Goal: Browse casually: Explore the website without a specific task or goal

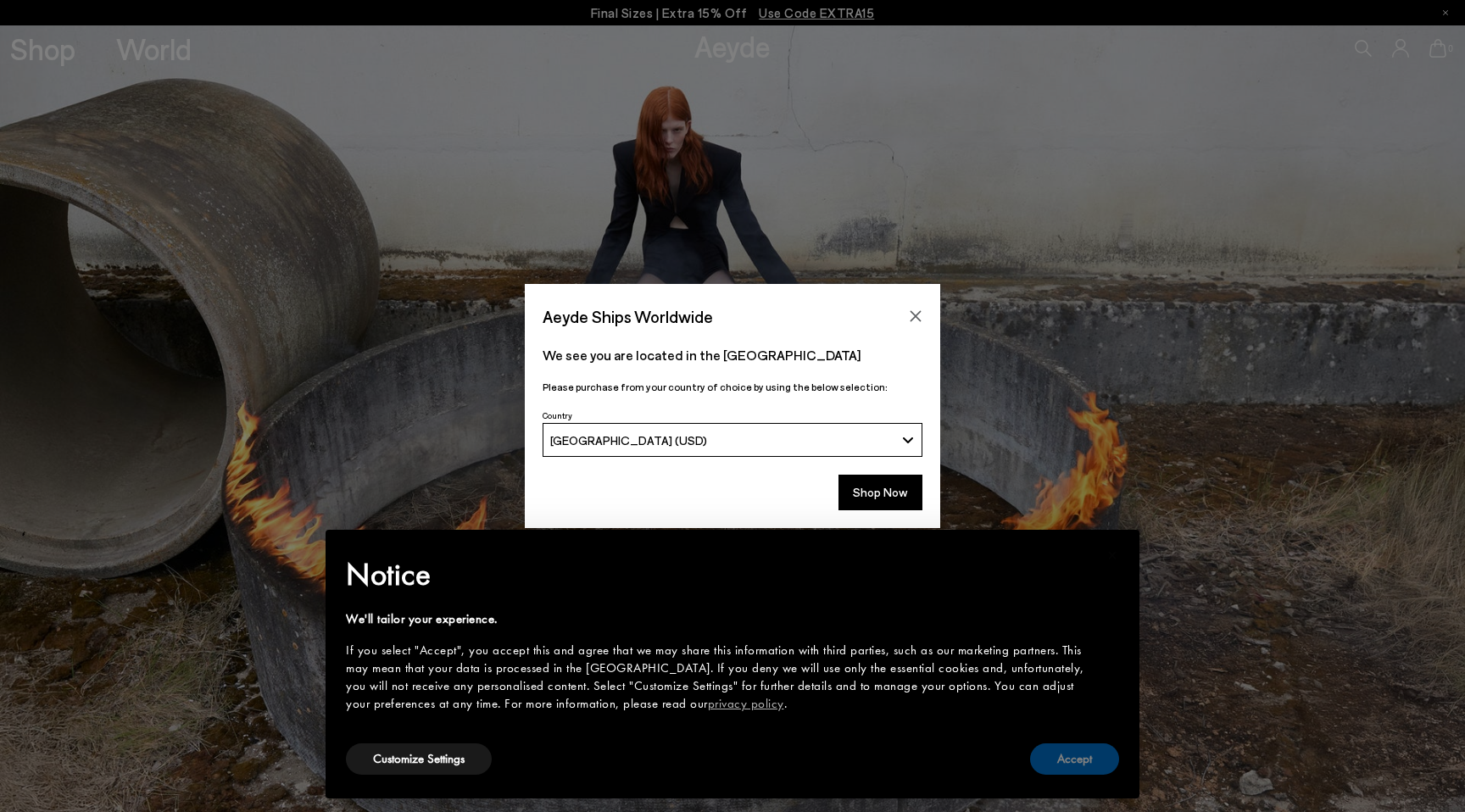
click at [1089, 765] on button "Accept" at bounding box center [1074, 759] width 89 height 31
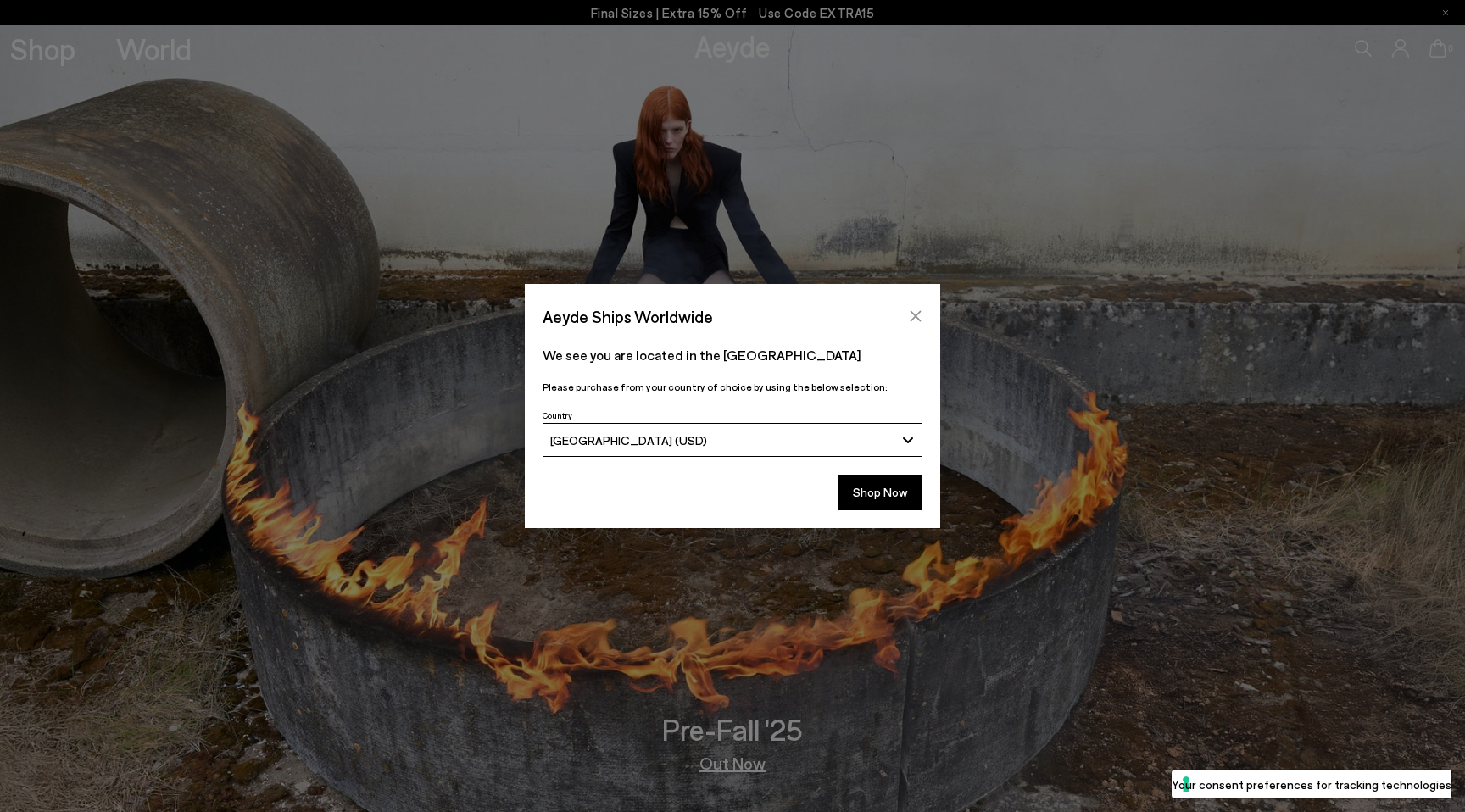
click at [914, 322] on icon "Close" at bounding box center [915, 316] width 14 height 14
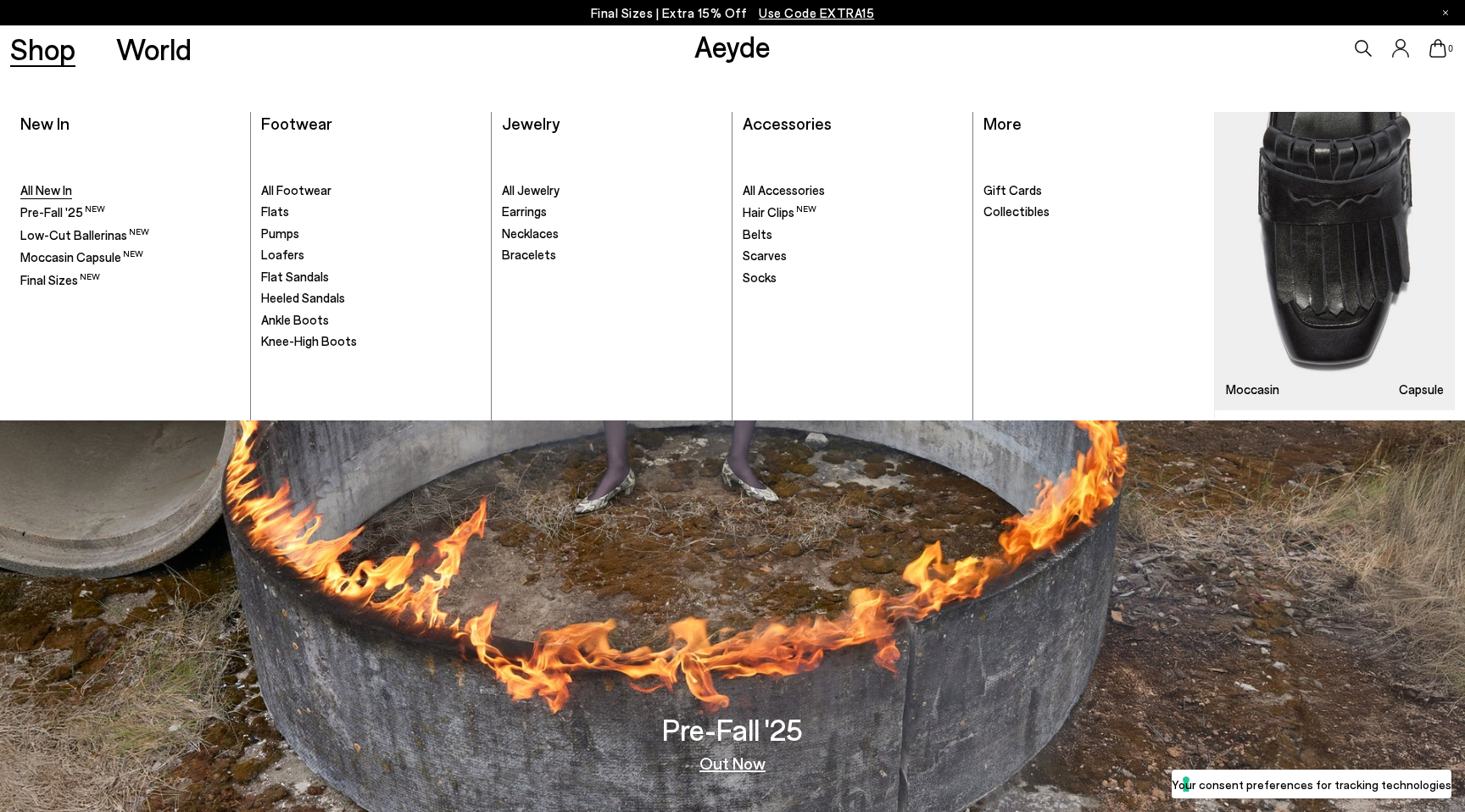
click at [40, 195] on span "All New In" at bounding box center [46, 190] width 52 height 16
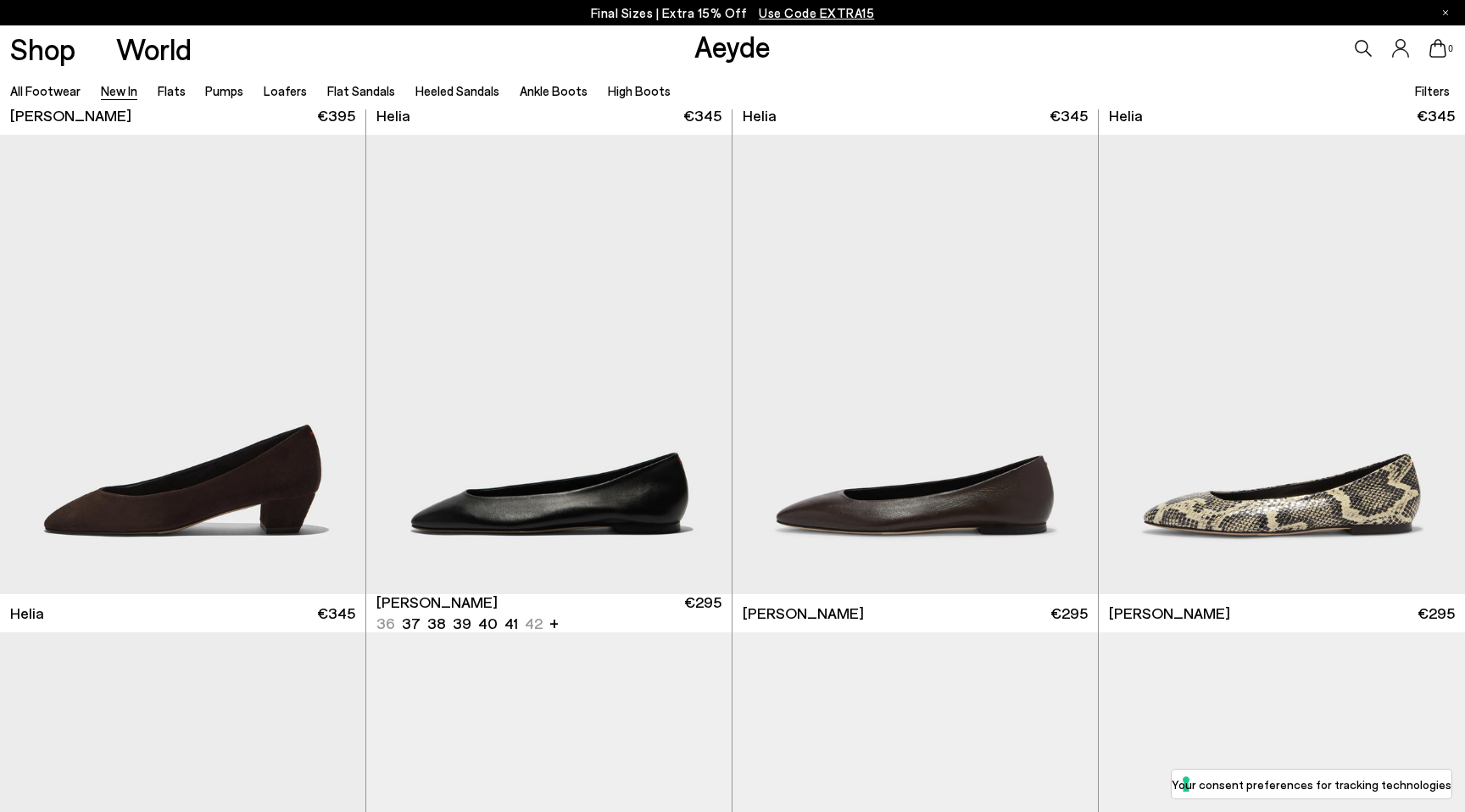
scroll to position [1967, 0]
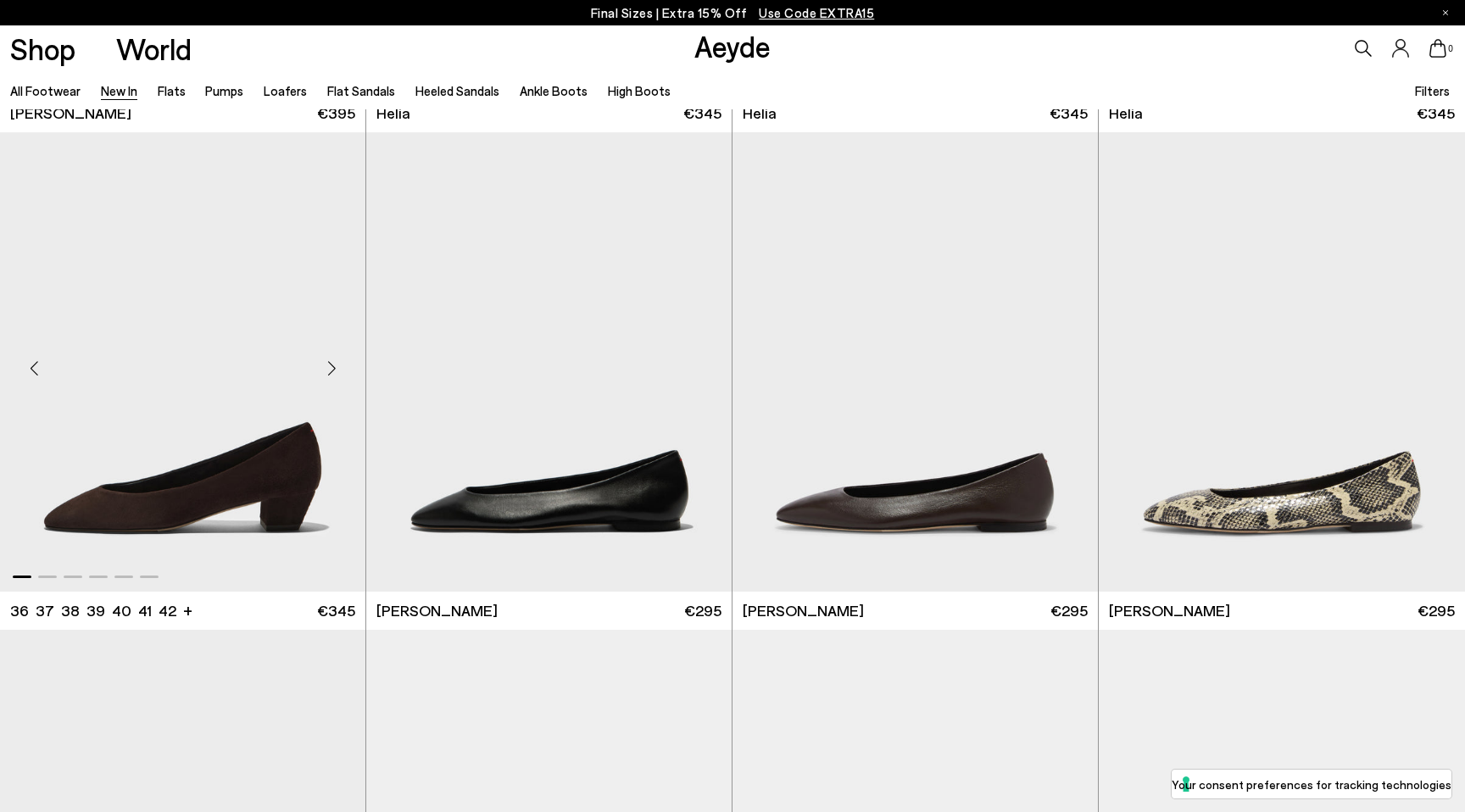
click at [332, 369] on div "Next slide" at bounding box center [332, 369] width 51 height 51
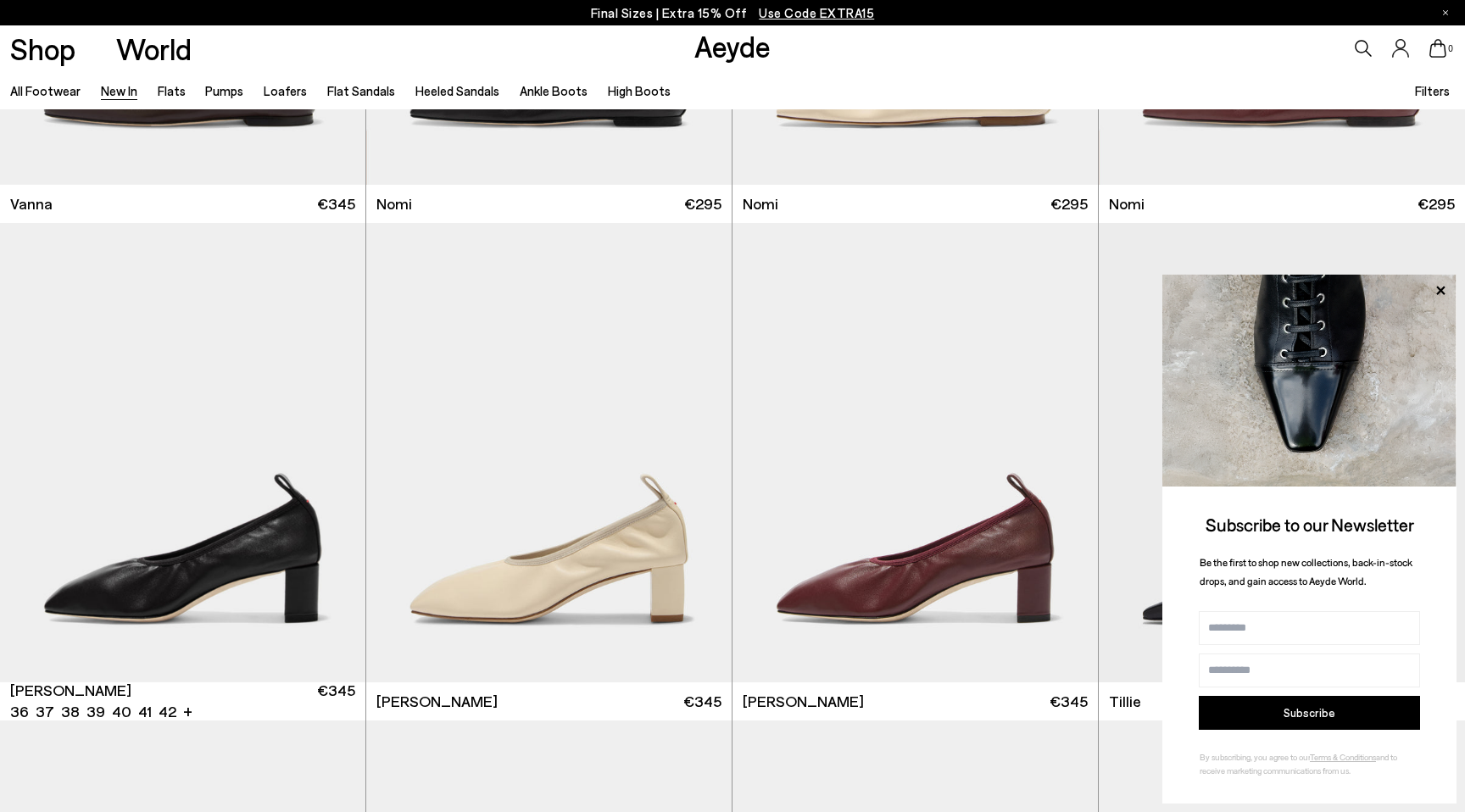
scroll to position [3404, 0]
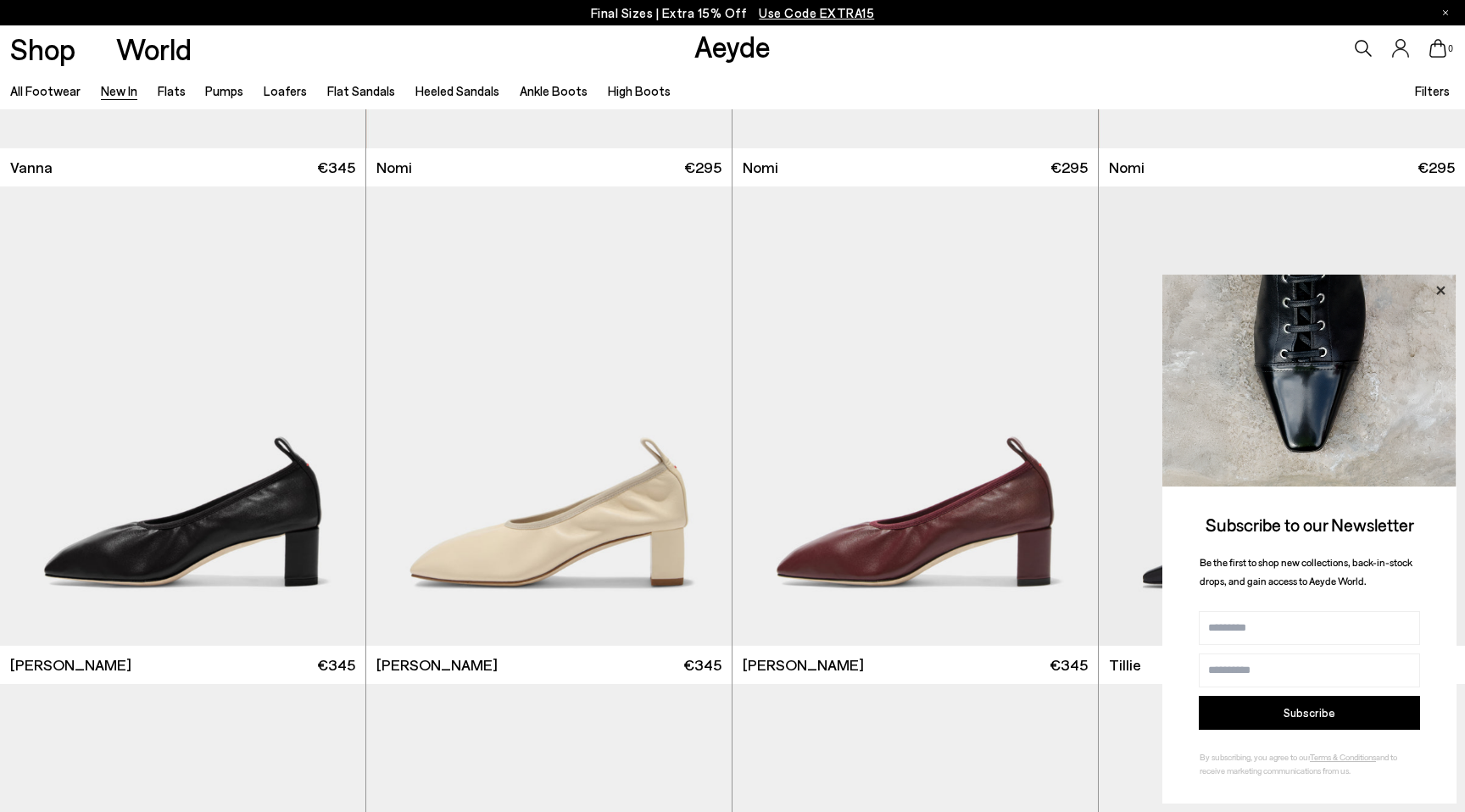
click at [1442, 290] on icon at bounding box center [1440, 291] width 22 height 22
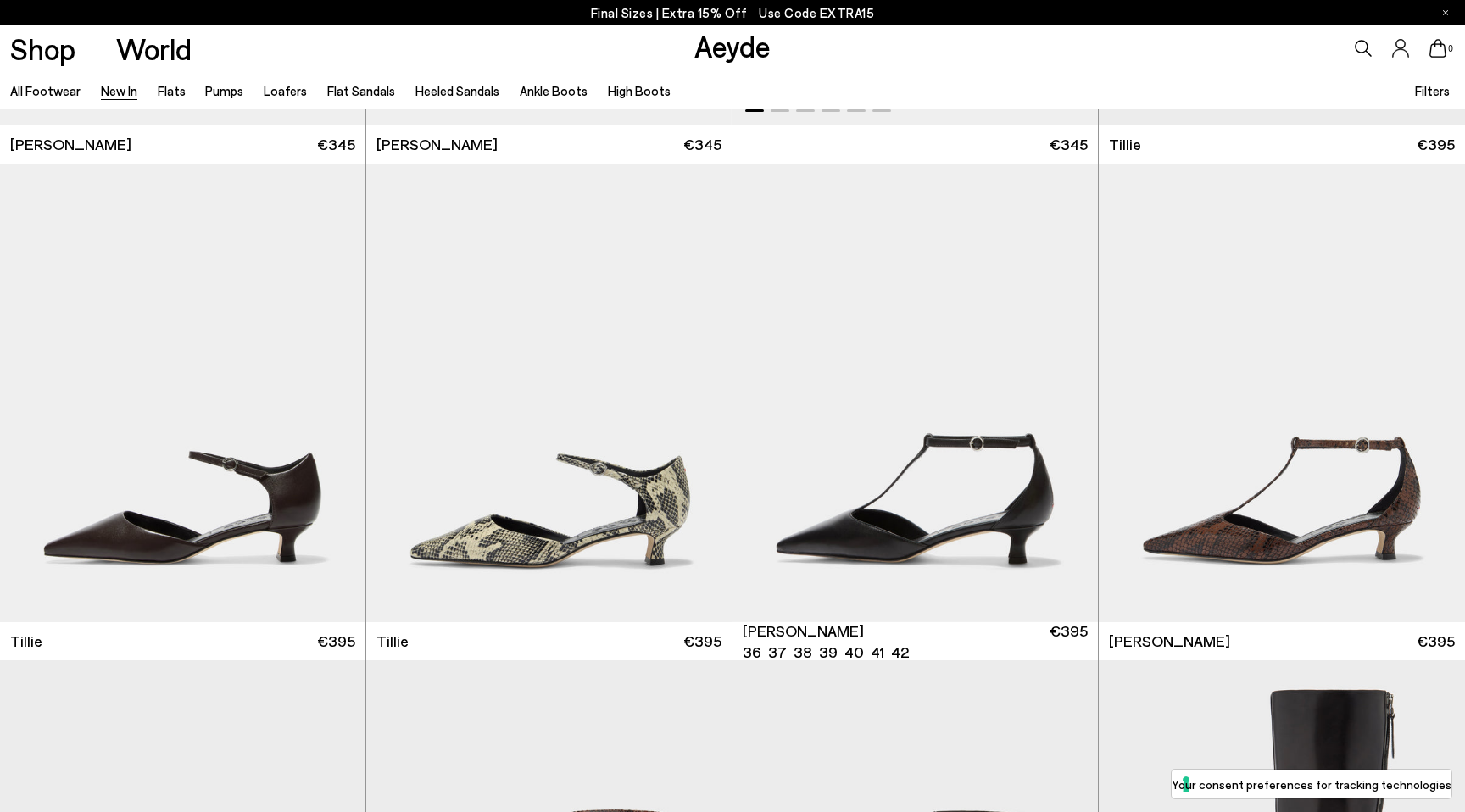
scroll to position [3936, 0]
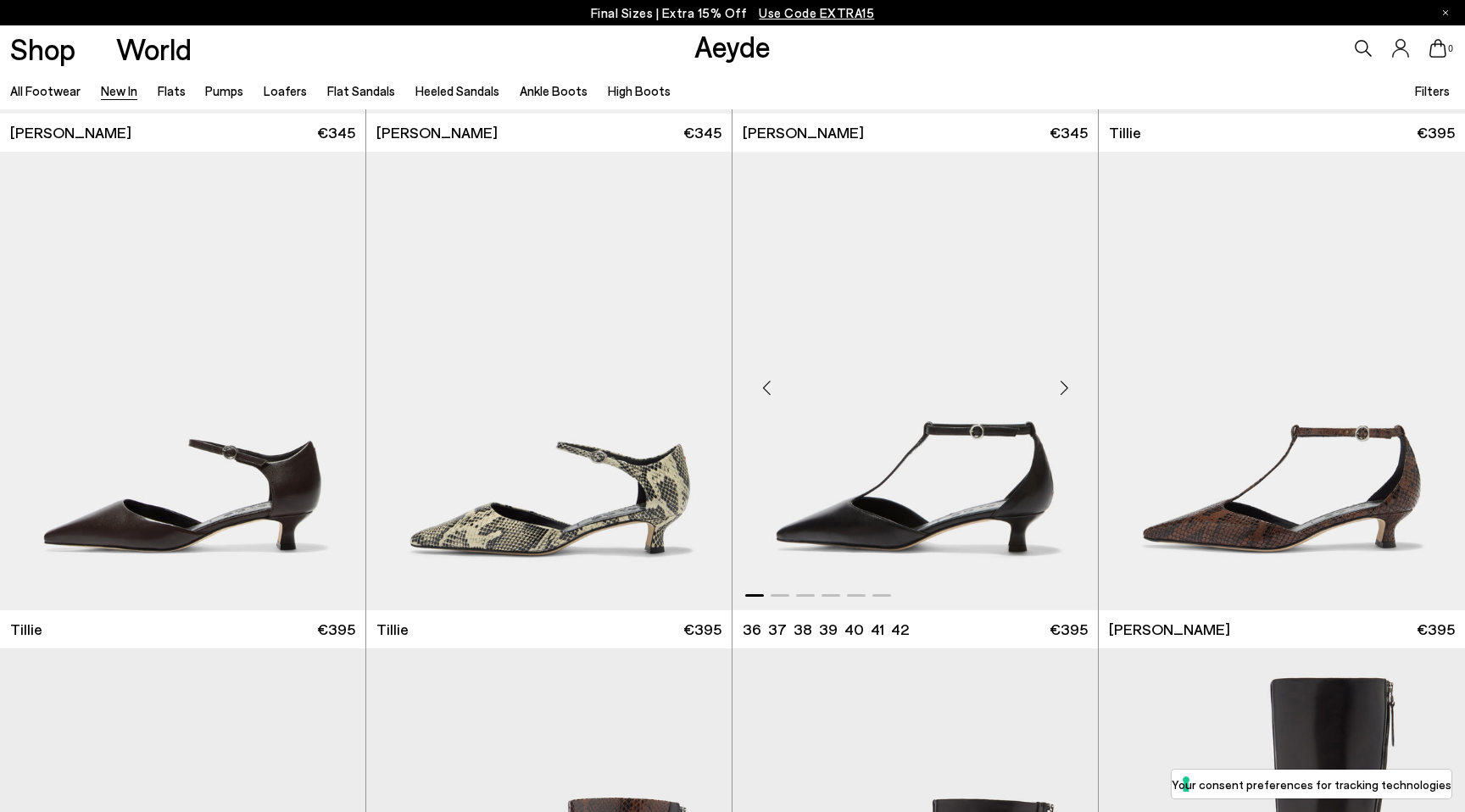
click at [1061, 384] on div "Next slide" at bounding box center [1064, 388] width 51 height 51
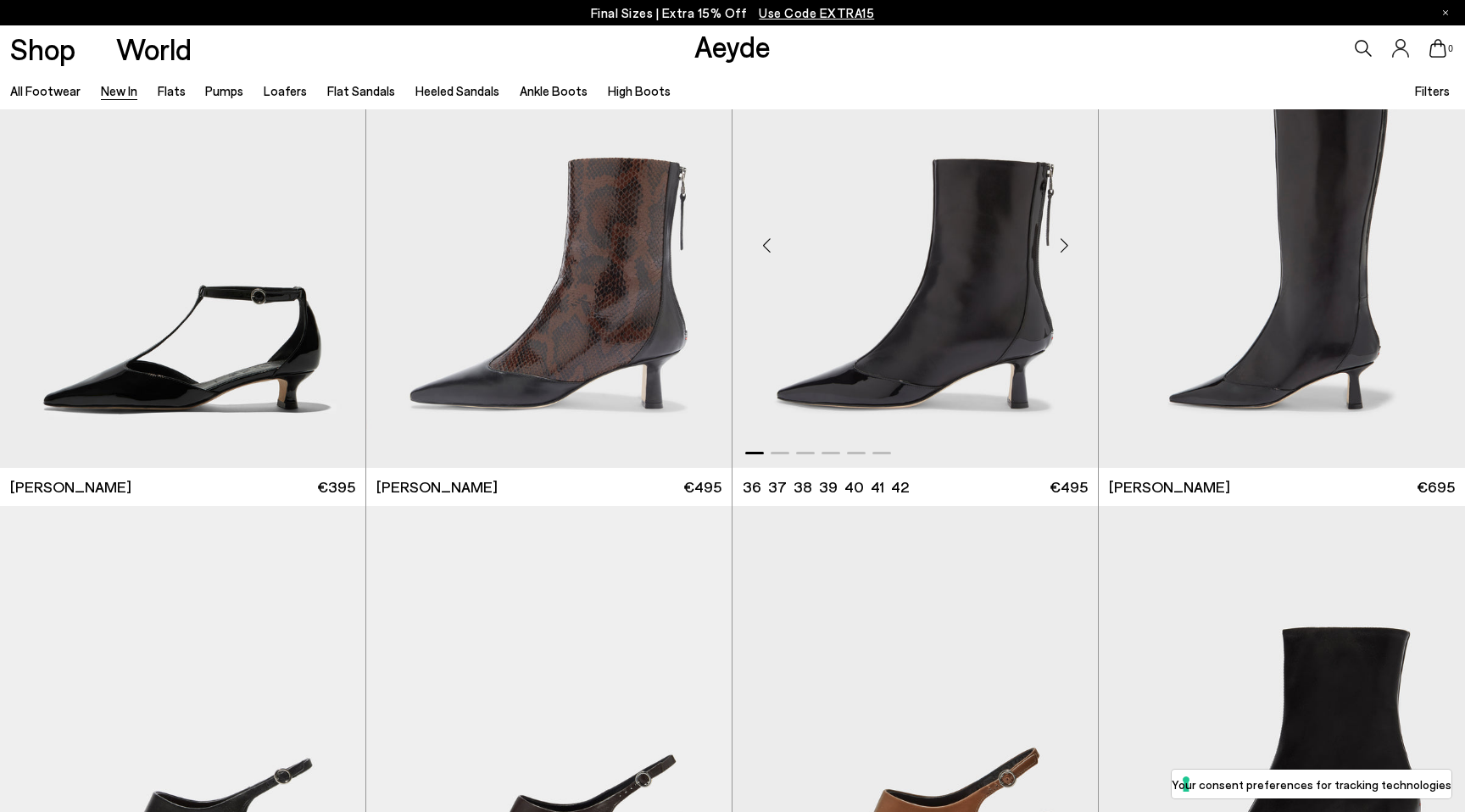
scroll to position [4584, 0]
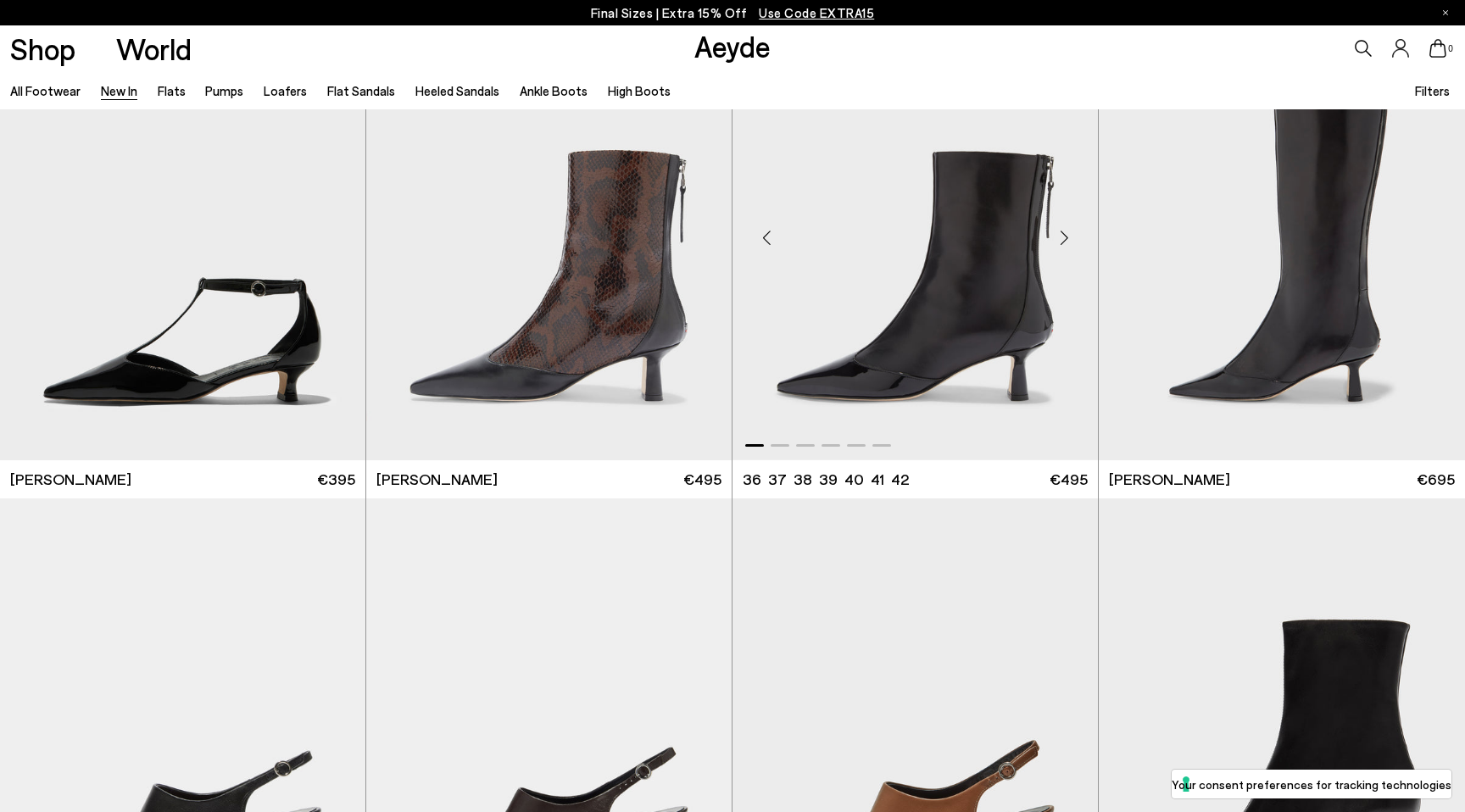
click at [1066, 234] on div "Next slide" at bounding box center [1064, 238] width 51 height 51
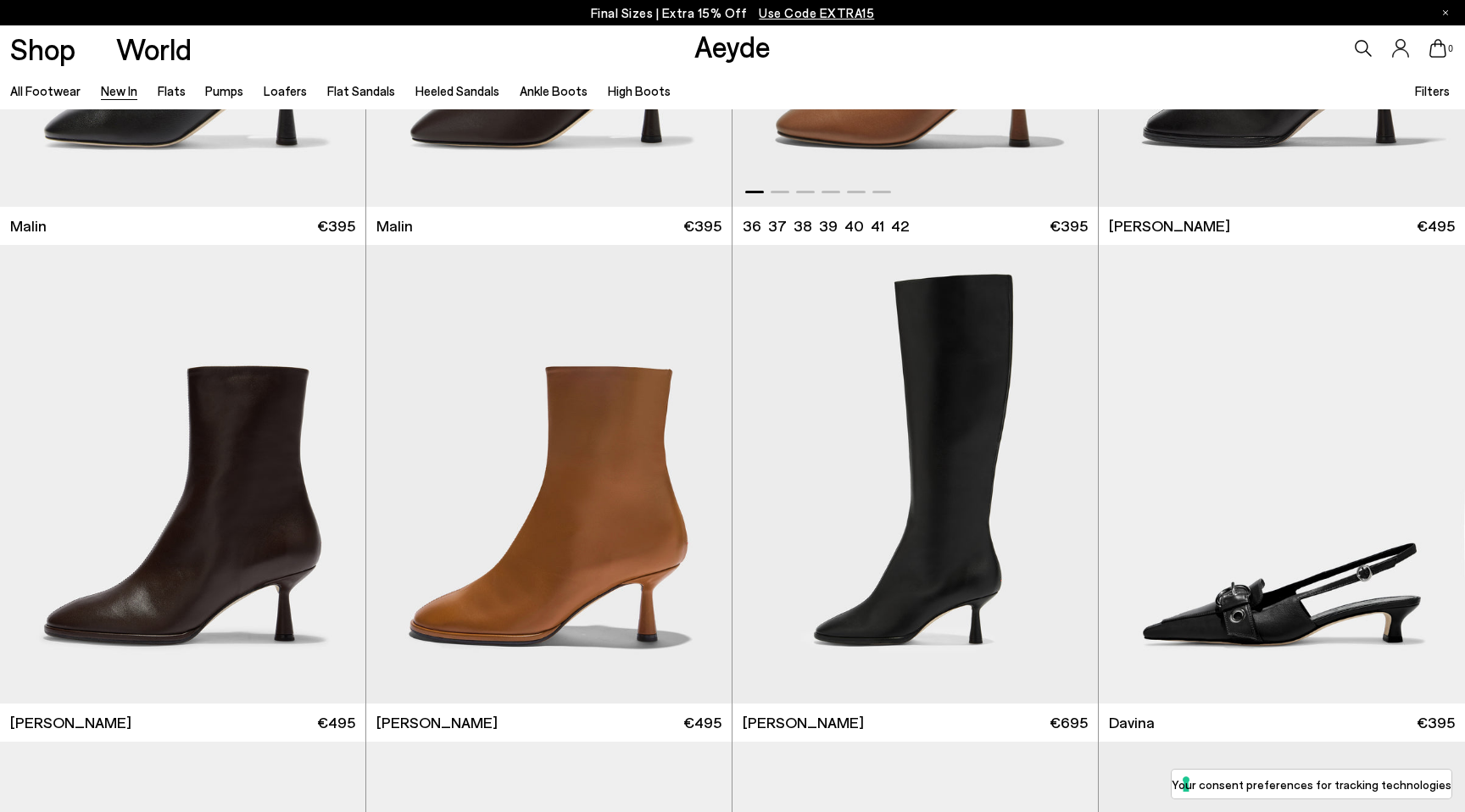
scroll to position [5342, 0]
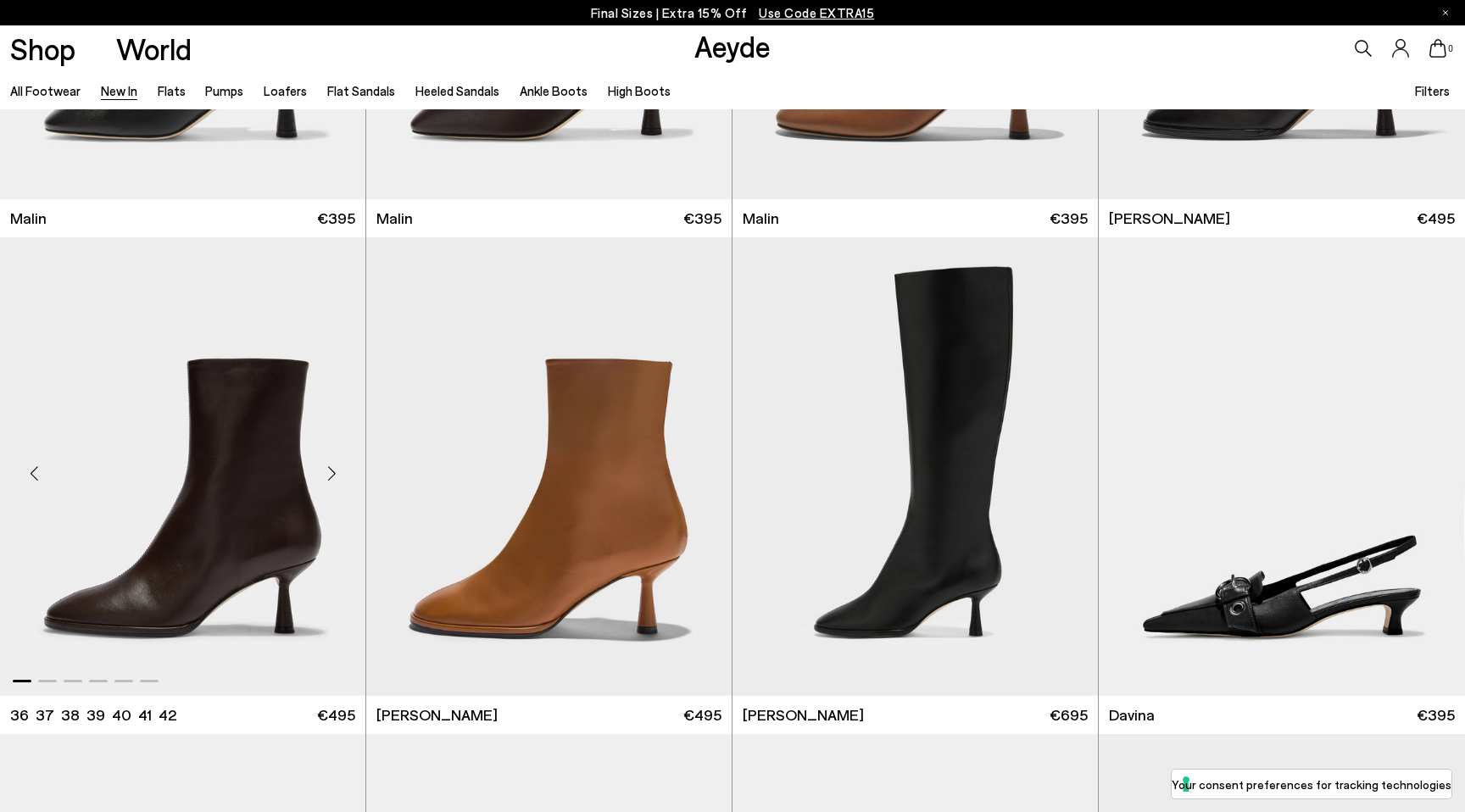
click at [333, 477] on div "Next slide" at bounding box center [332, 474] width 51 height 51
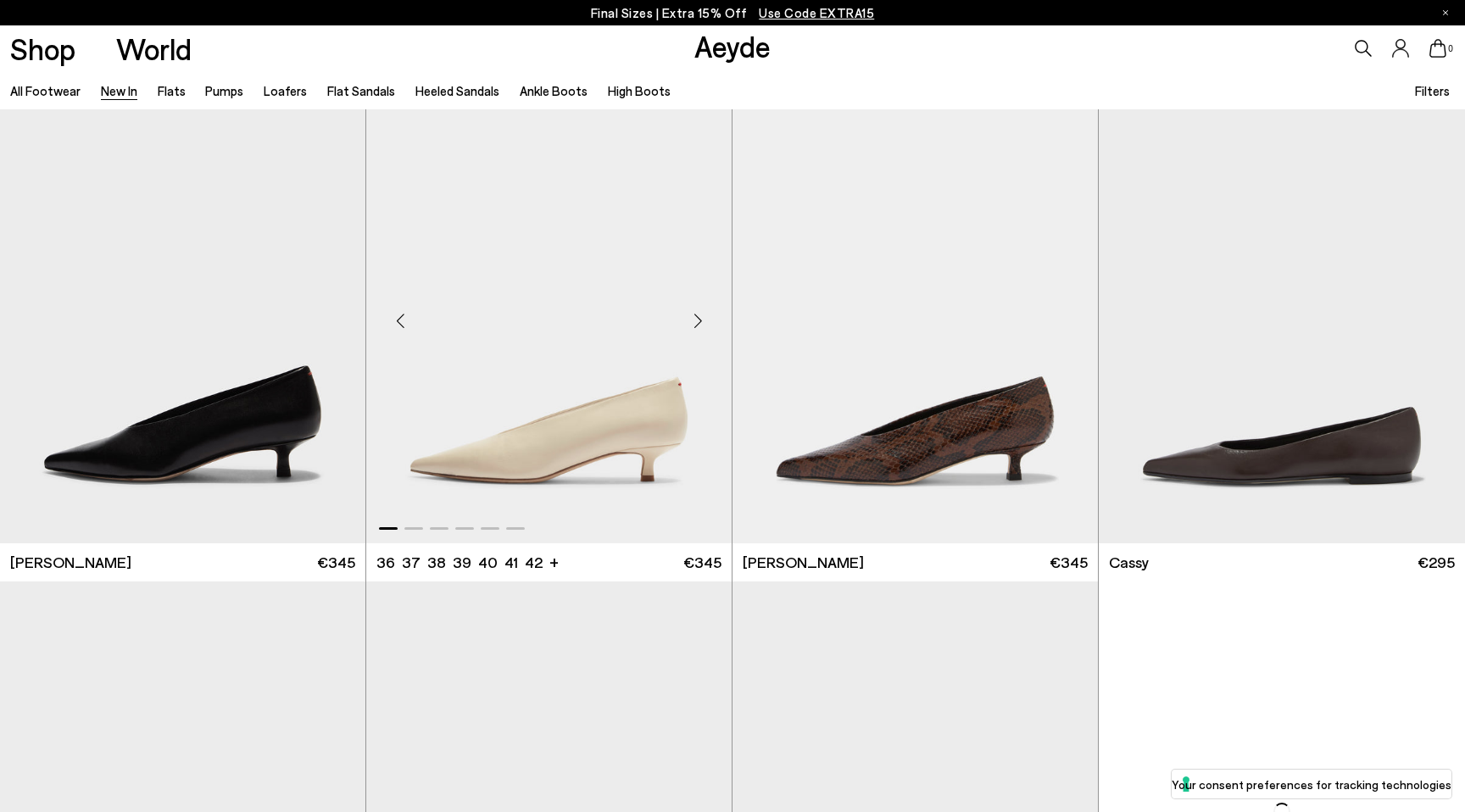
scroll to position [7484, 0]
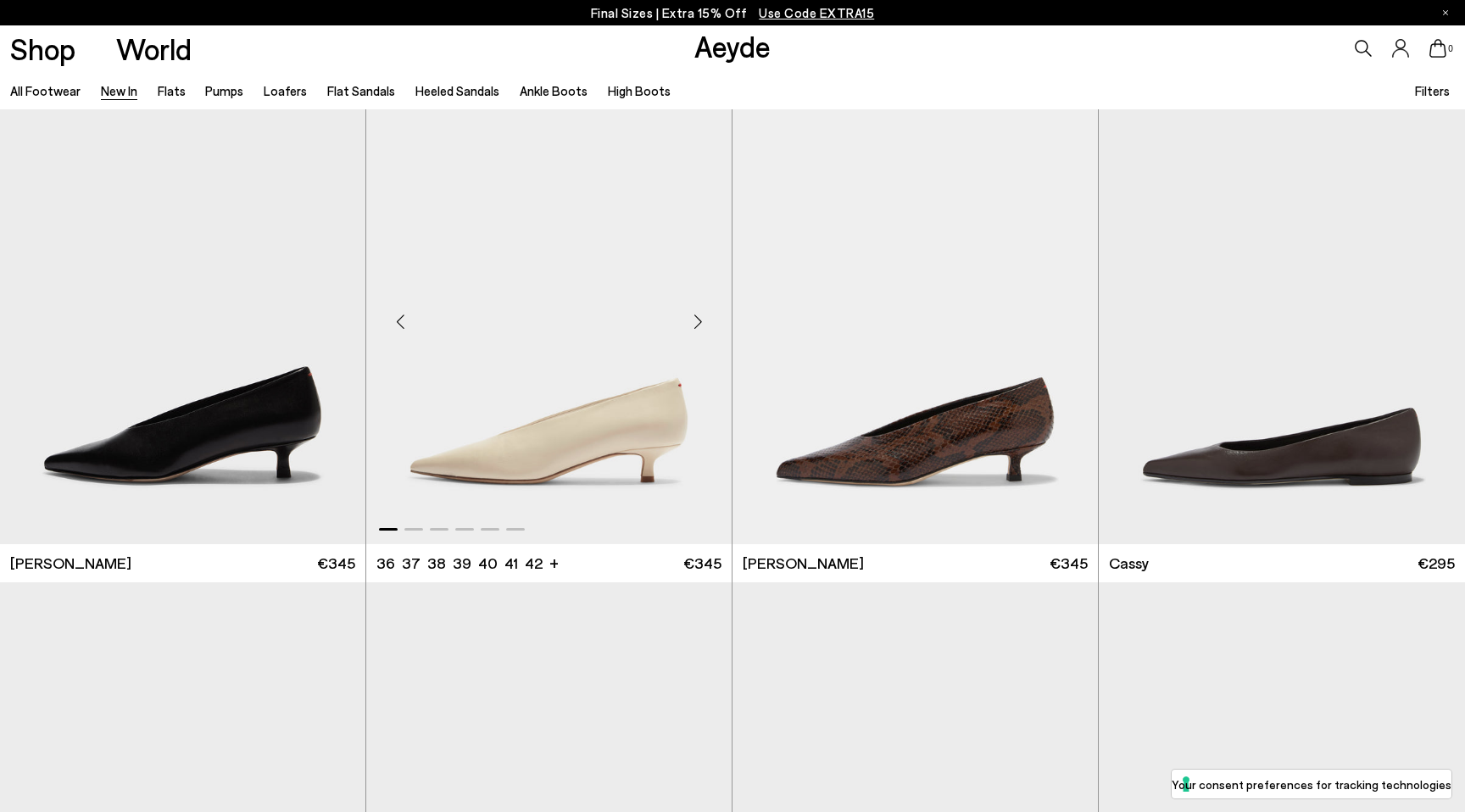
click at [699, 330] on div "Next slide" at bounding box center [698, 321] width 51 height 51
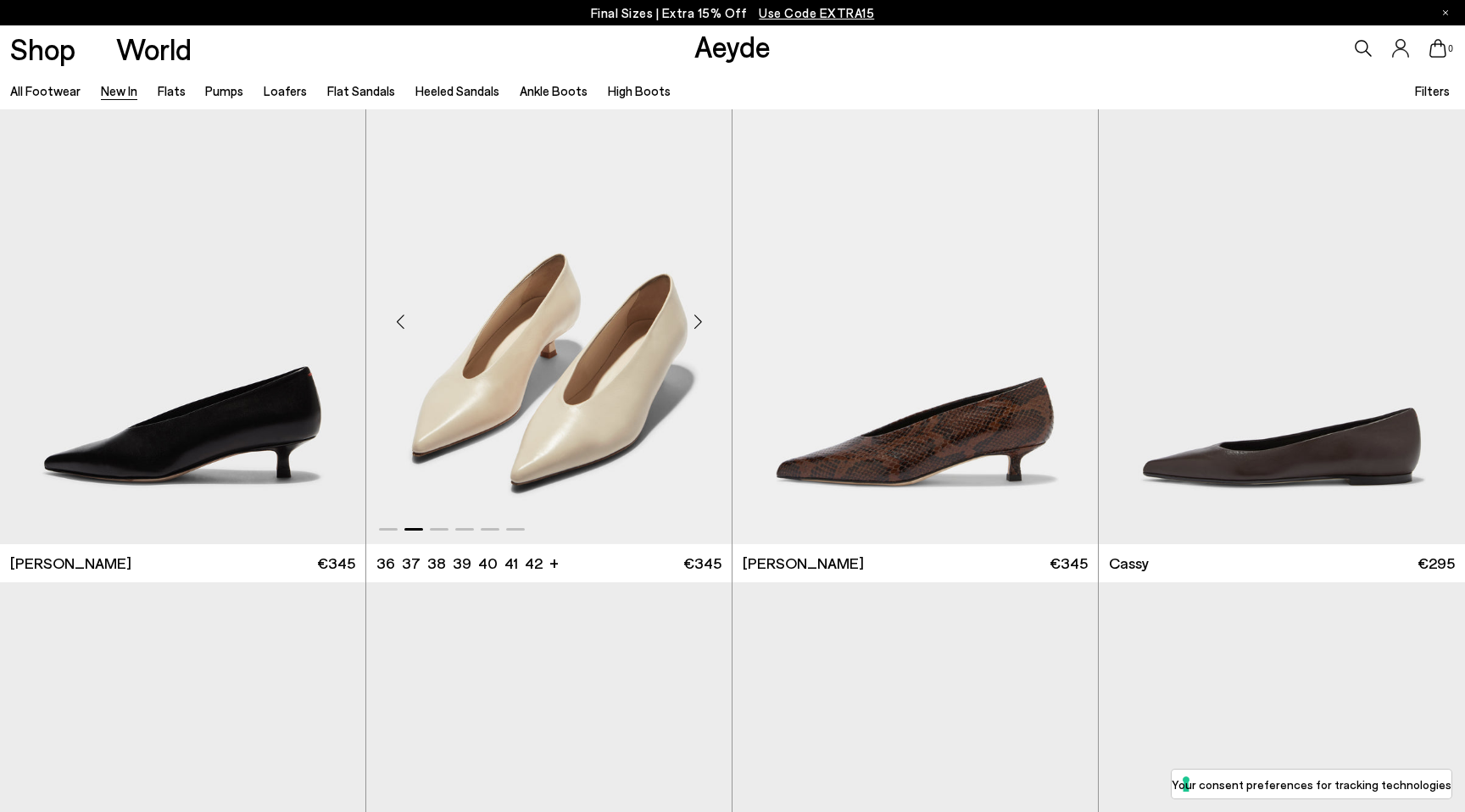
click at [699, 330] on div "Next slide" at bounding box center [698, 321] width 51 height 51
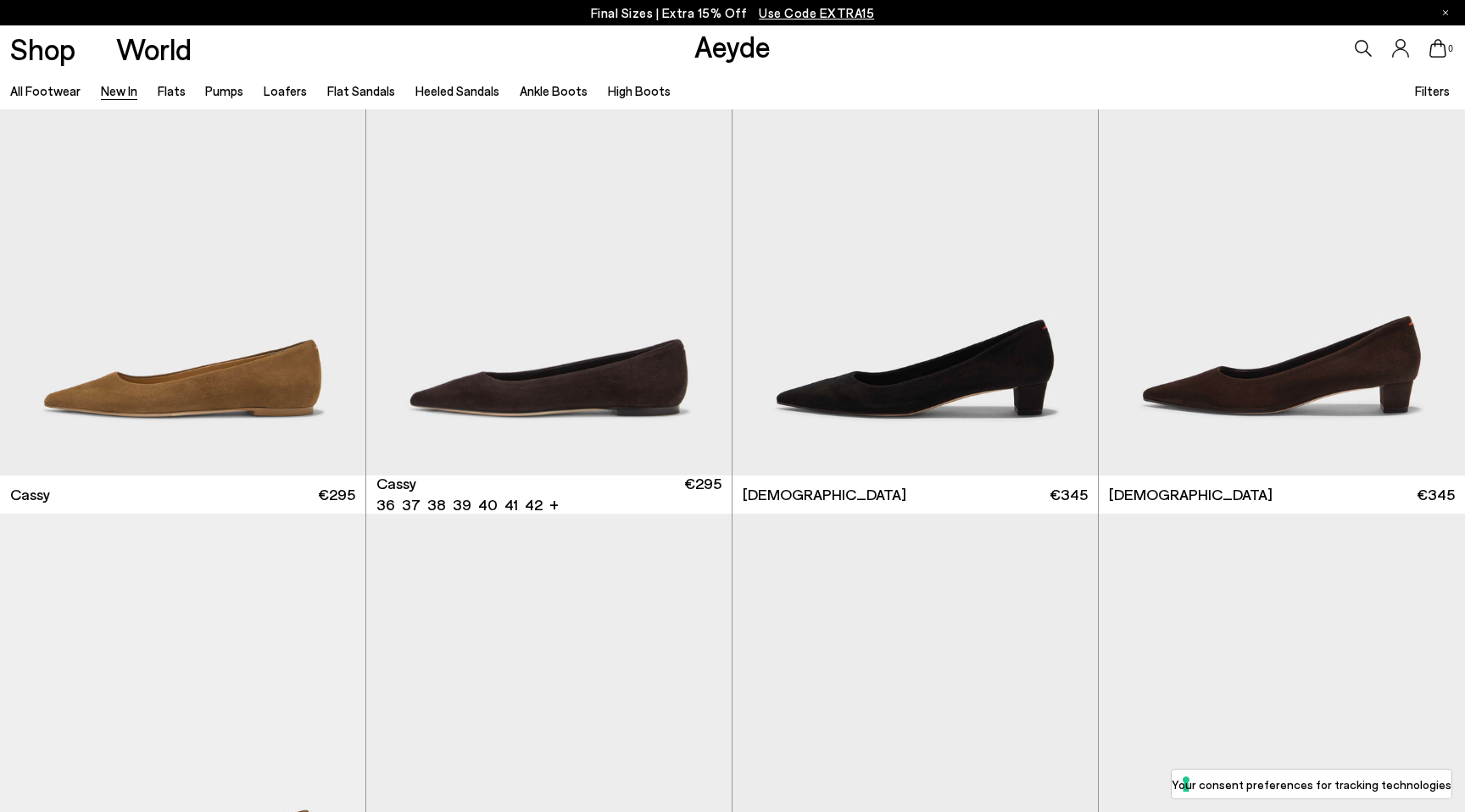
scroll to position [8049, 0]
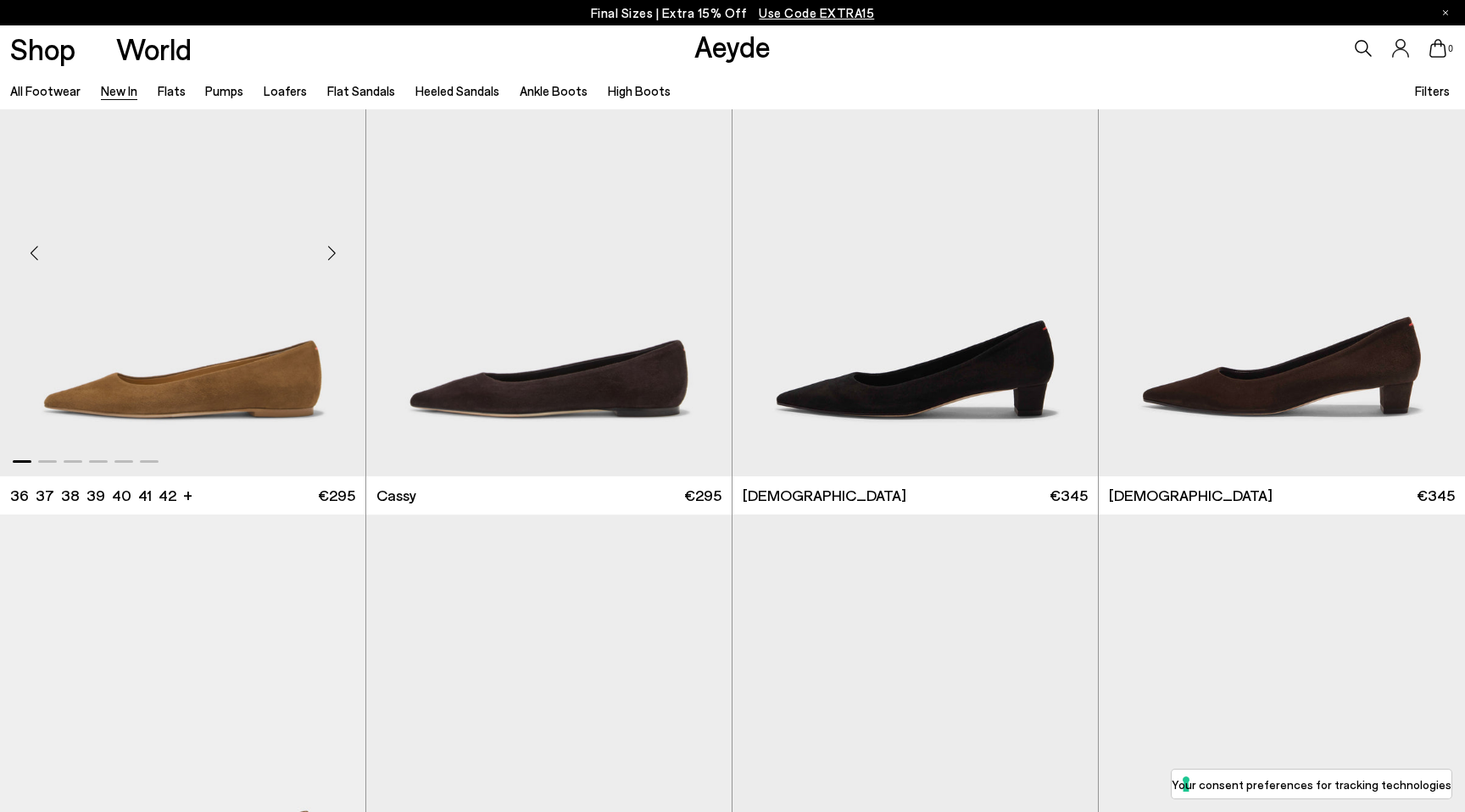
click at [330, 263] on div "Next slide" at bounding box center [332, 253] width 51 height 51
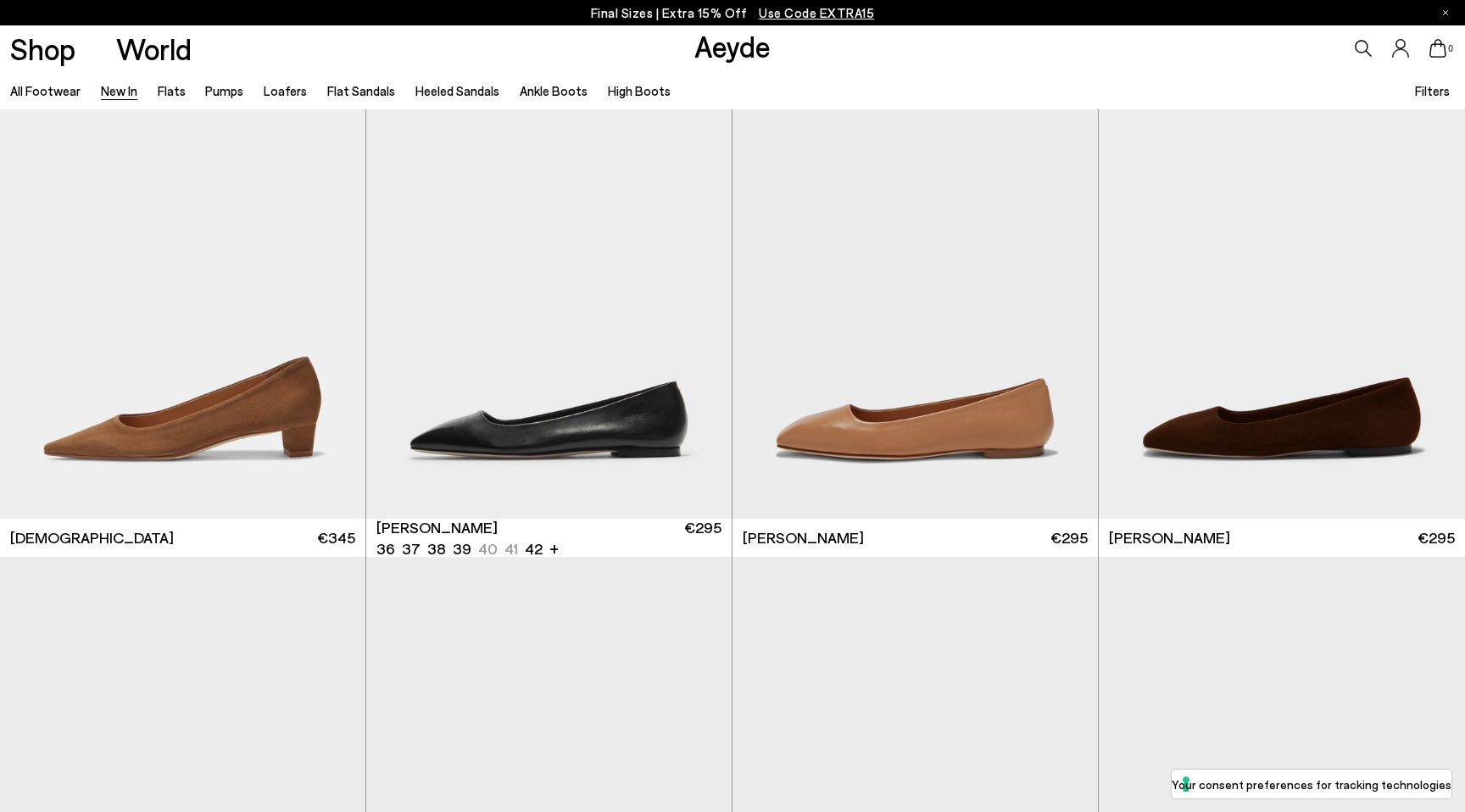
scroll to position [8505, 0]
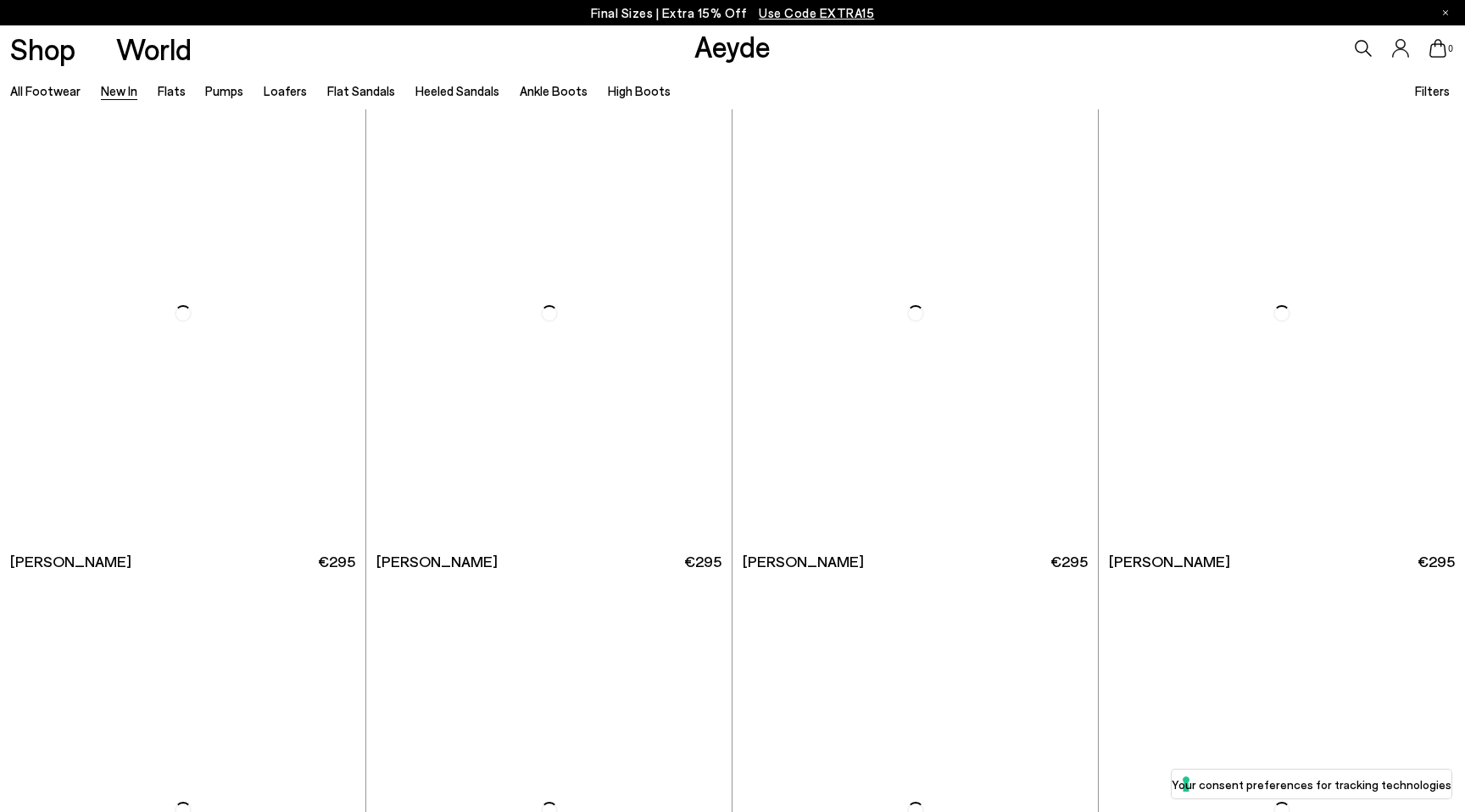
scroll to position [11466, 0]
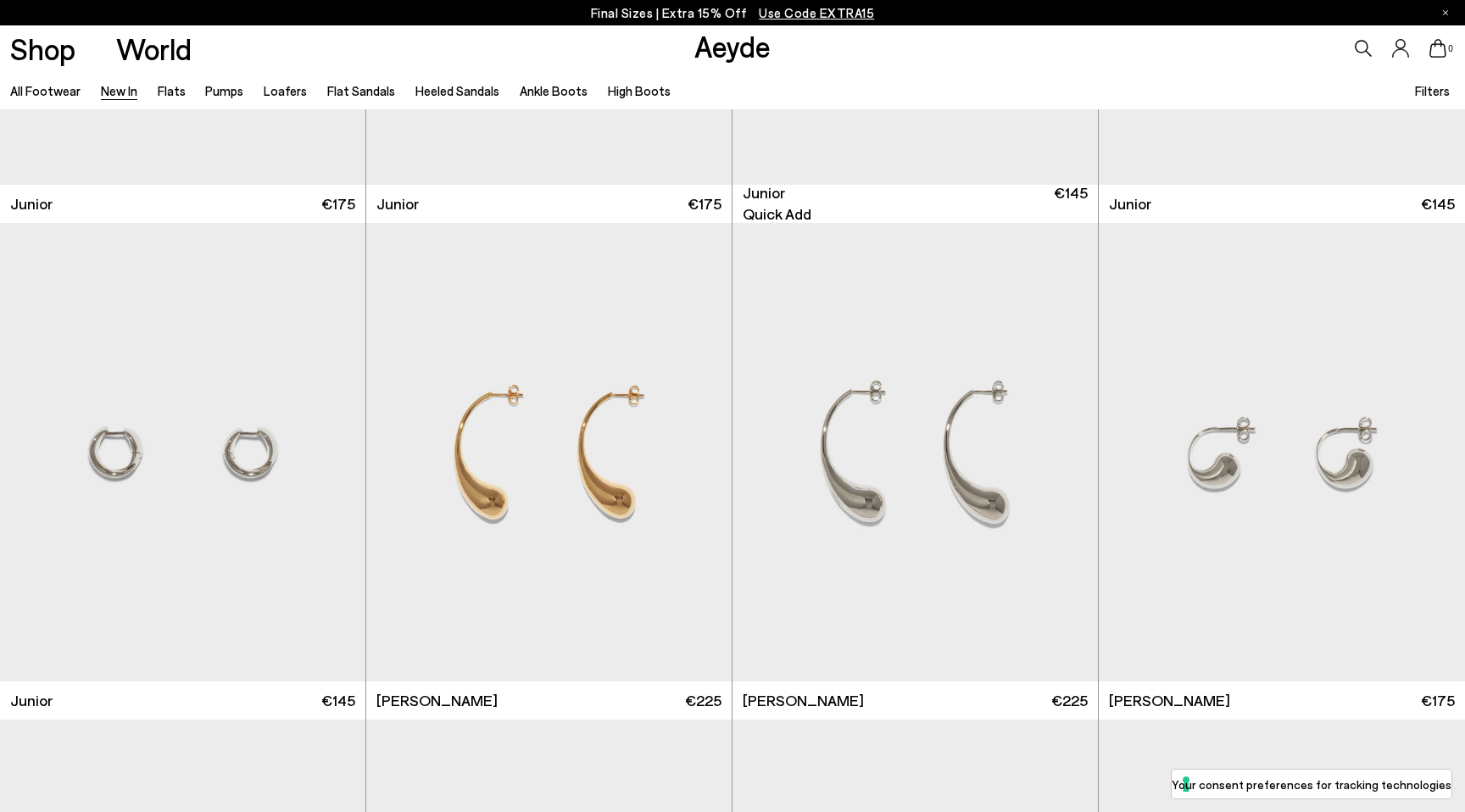
scroll to position [12826, 0]
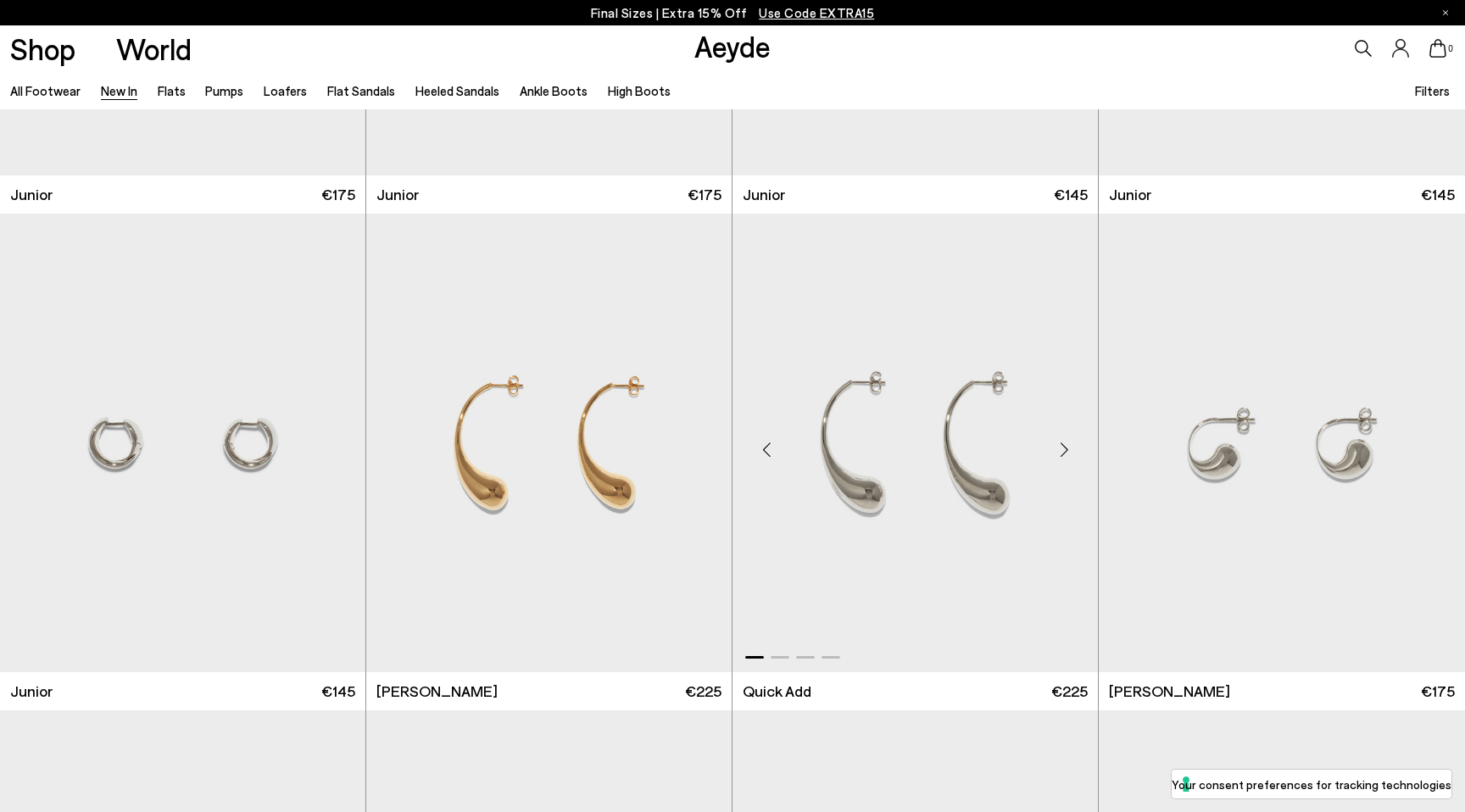
click at [1064, 450] on div "Next slide" at bounding box center [1064, 451] width 51 height 51
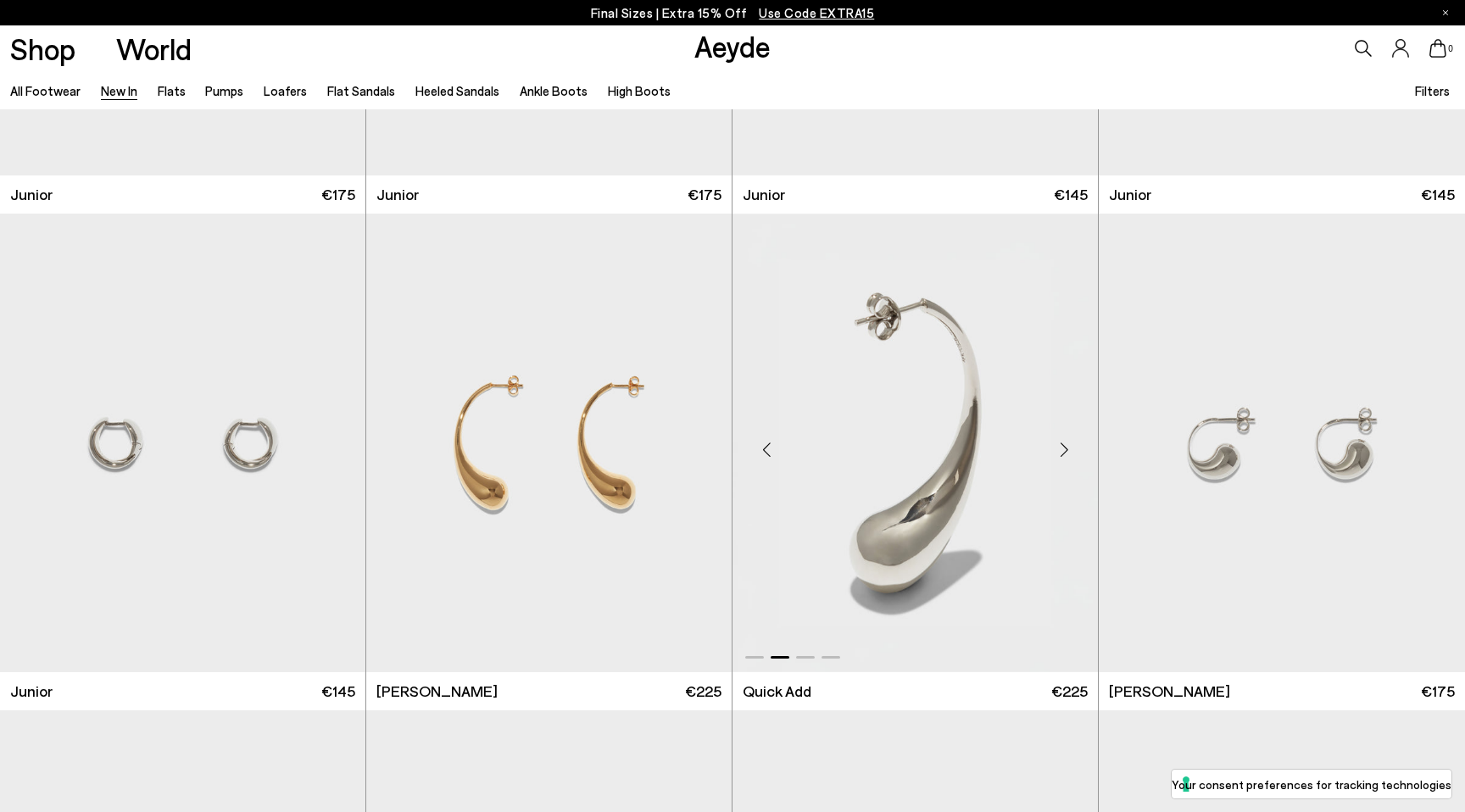
click at [1064, 450] on div "Next slide" at bounding box center [1064, 451] width 51 height 51
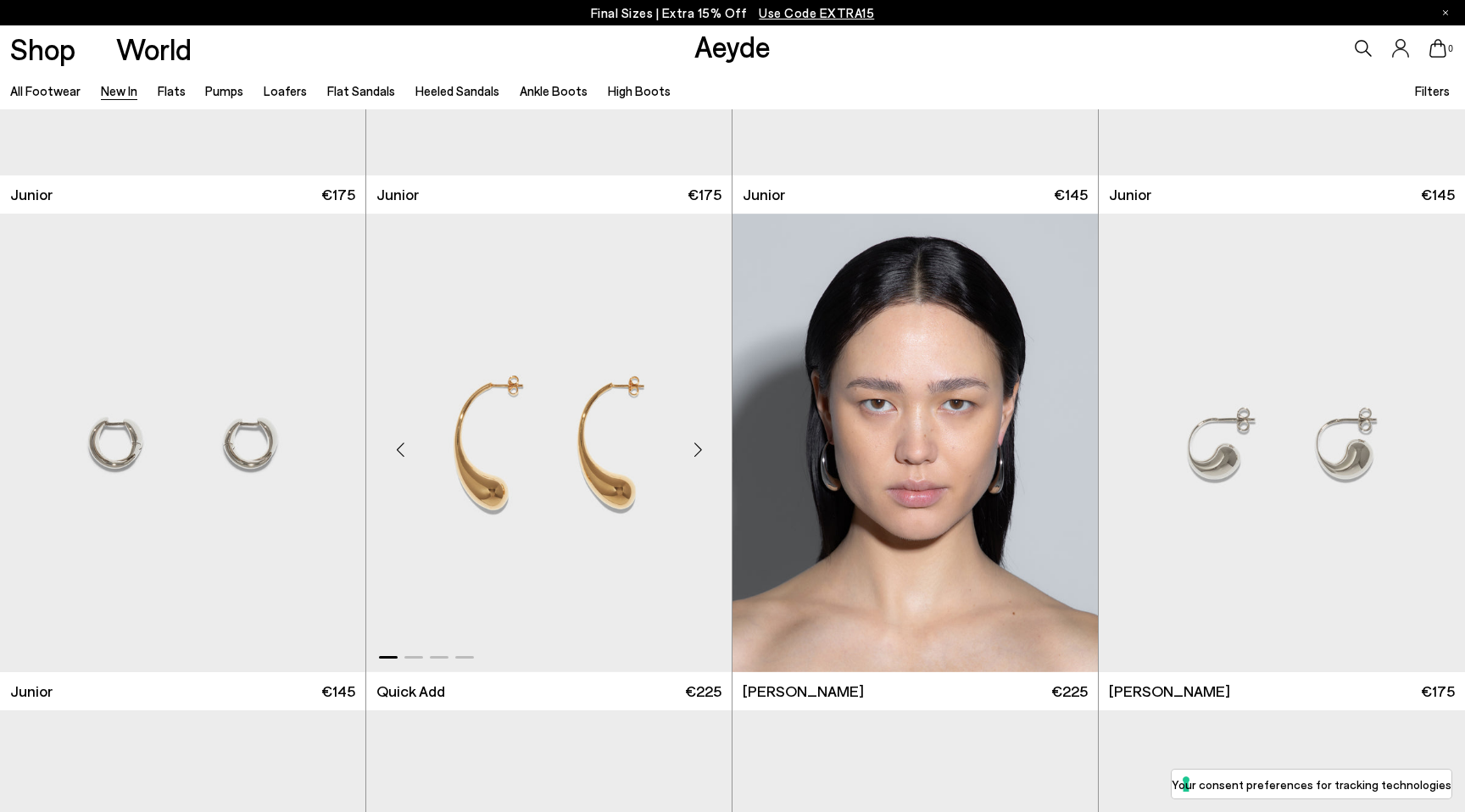
click at [696, 447] on div "Next slide" at bounding box center [698, 451] width 51 height 51
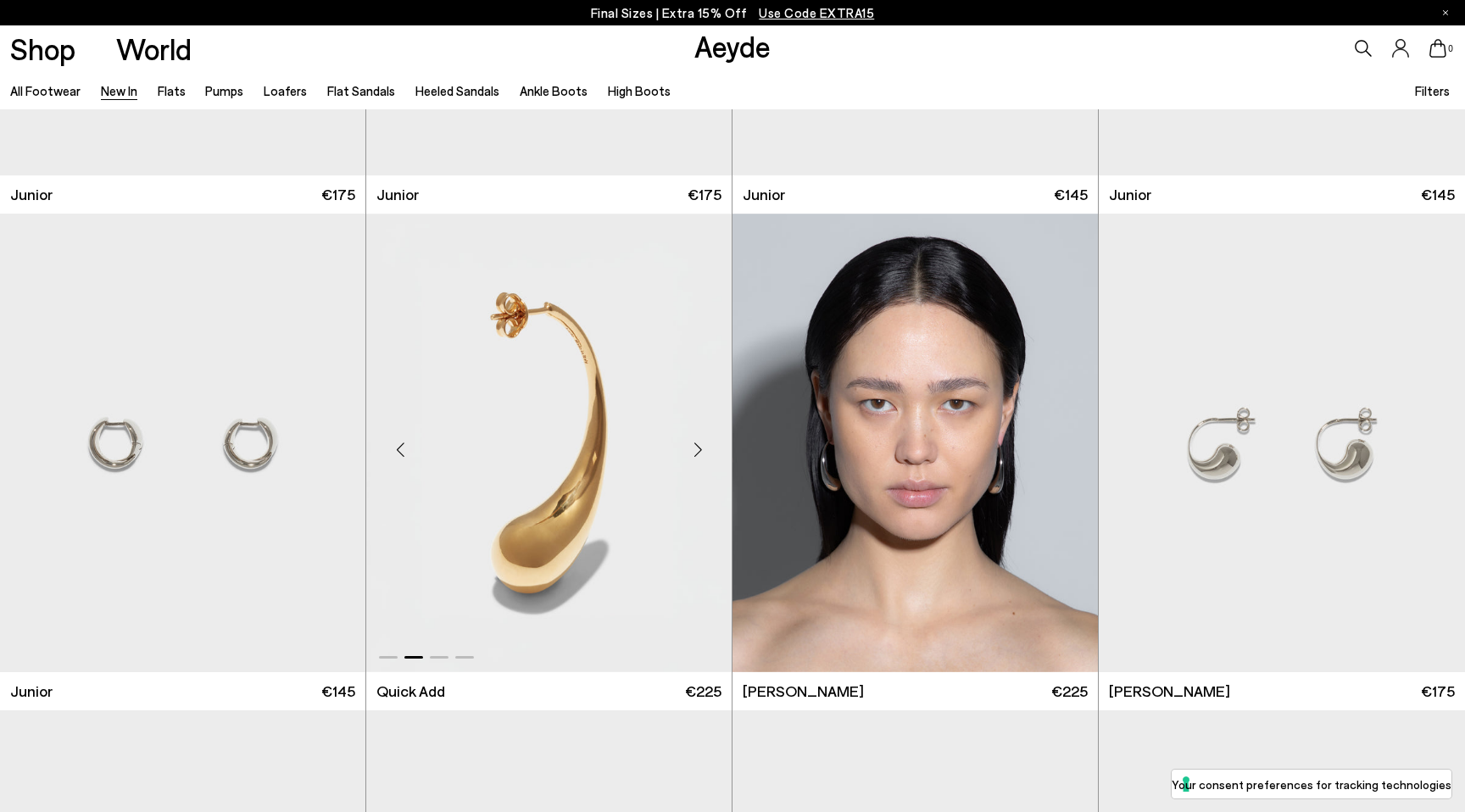
click at [696, 446] on div "Next slide" at bounding box center [698, 451] width 51 height 51
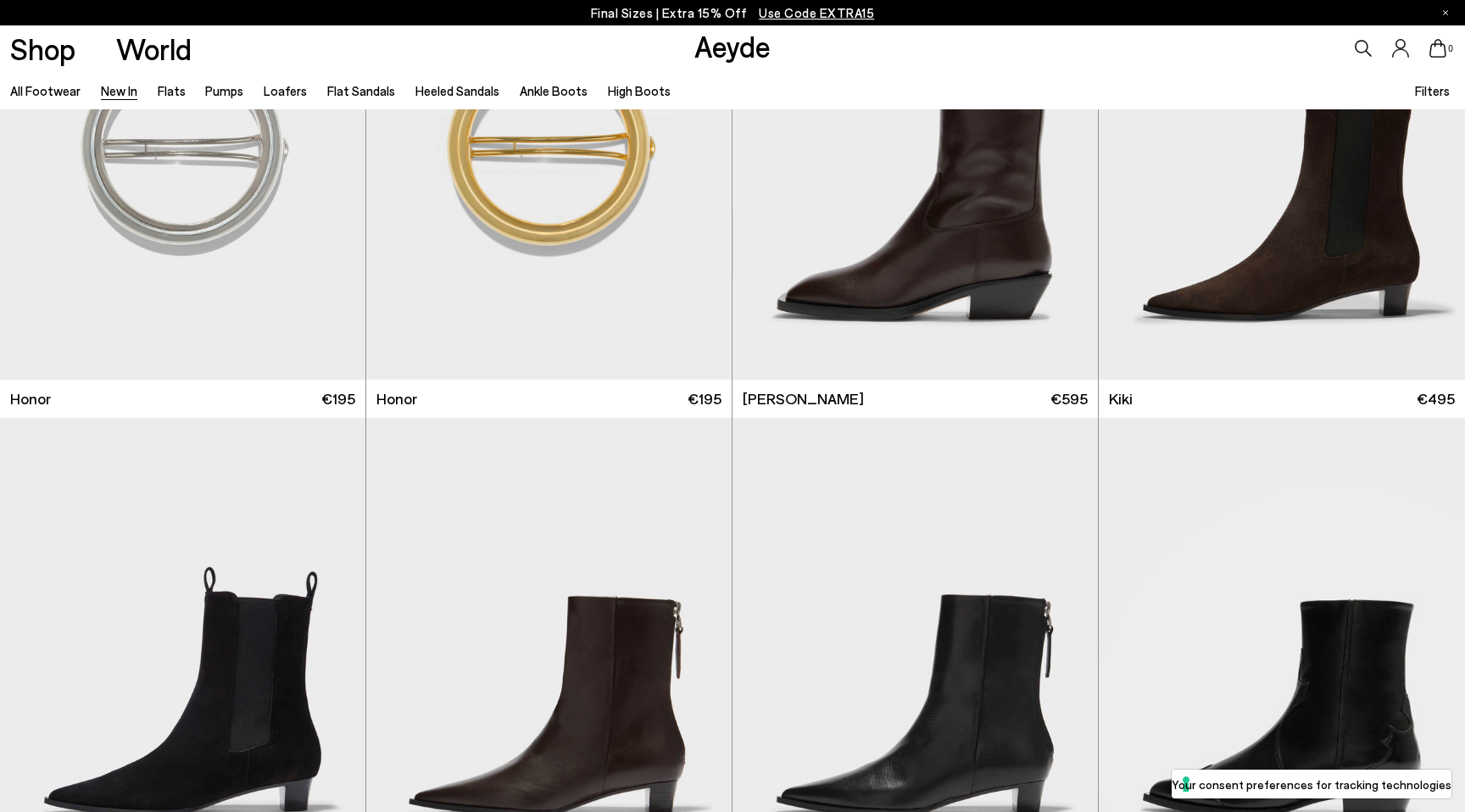
scroll to position [13998, 0]
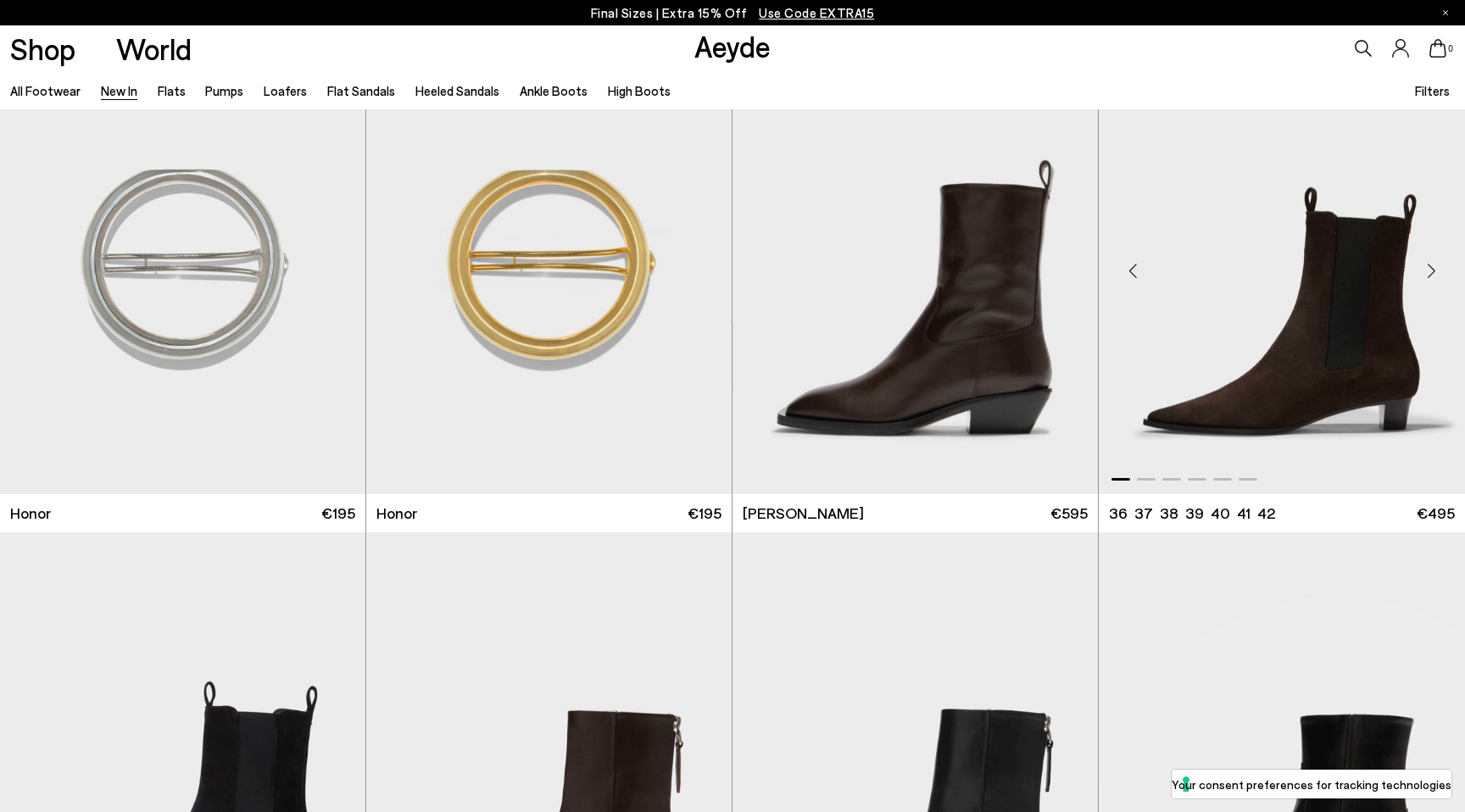
click at [1429, 272] on div "Next slide" at bounding box center [1431, 271] width 51 height 51
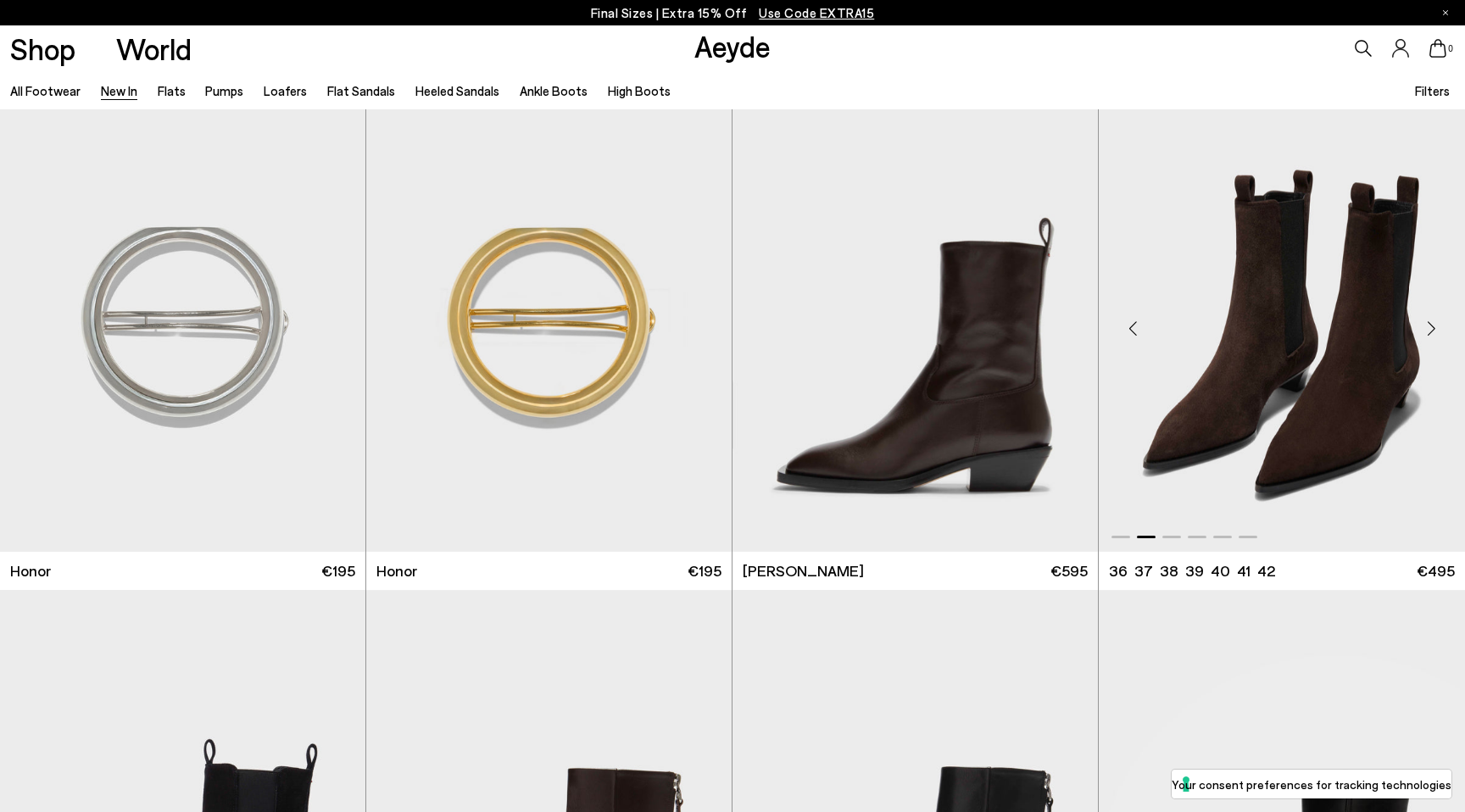
scroll to position [13935, 0]
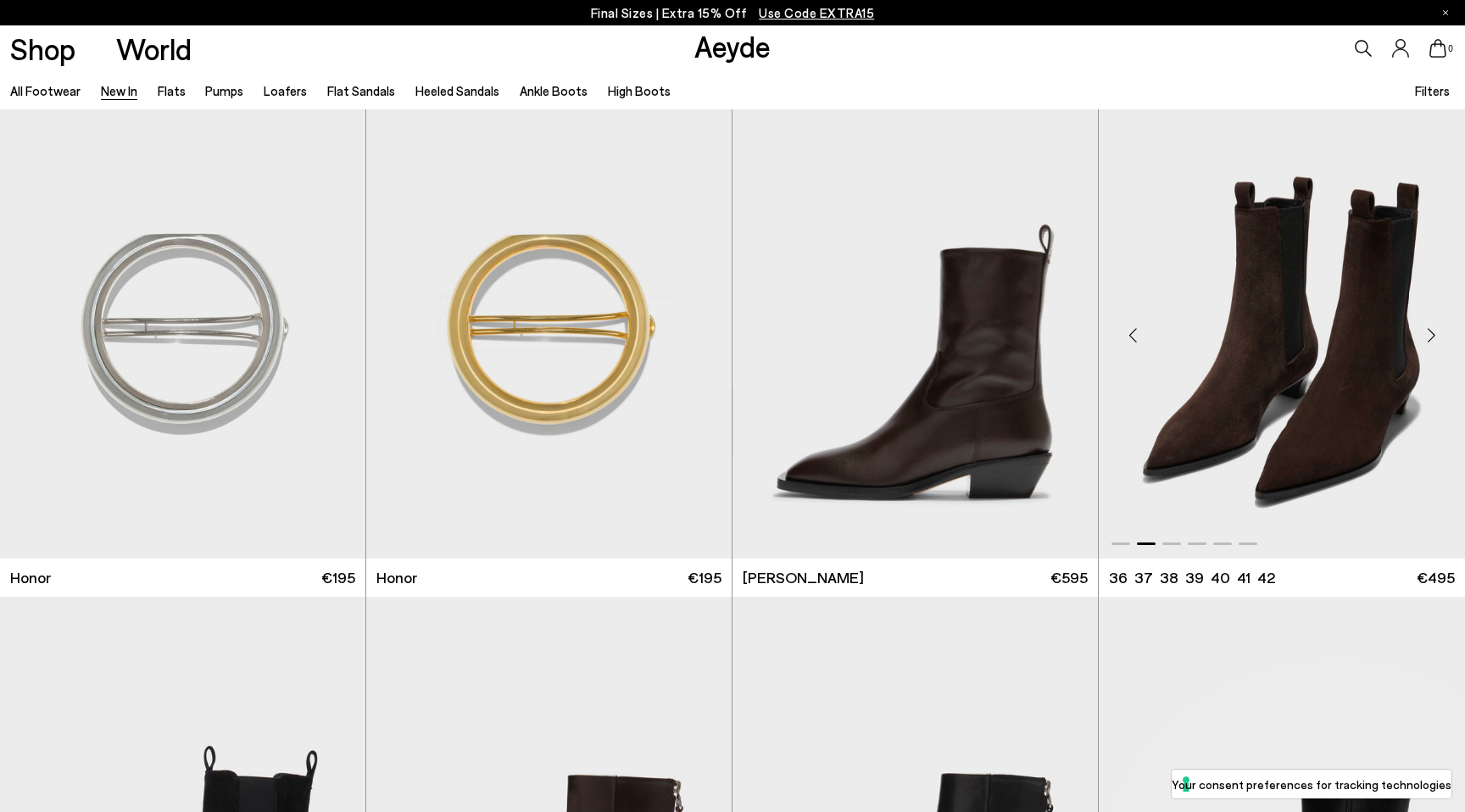
click at [1429, 332] on div "Next slide" at bounding box center [1431, 336] width 51 height 51
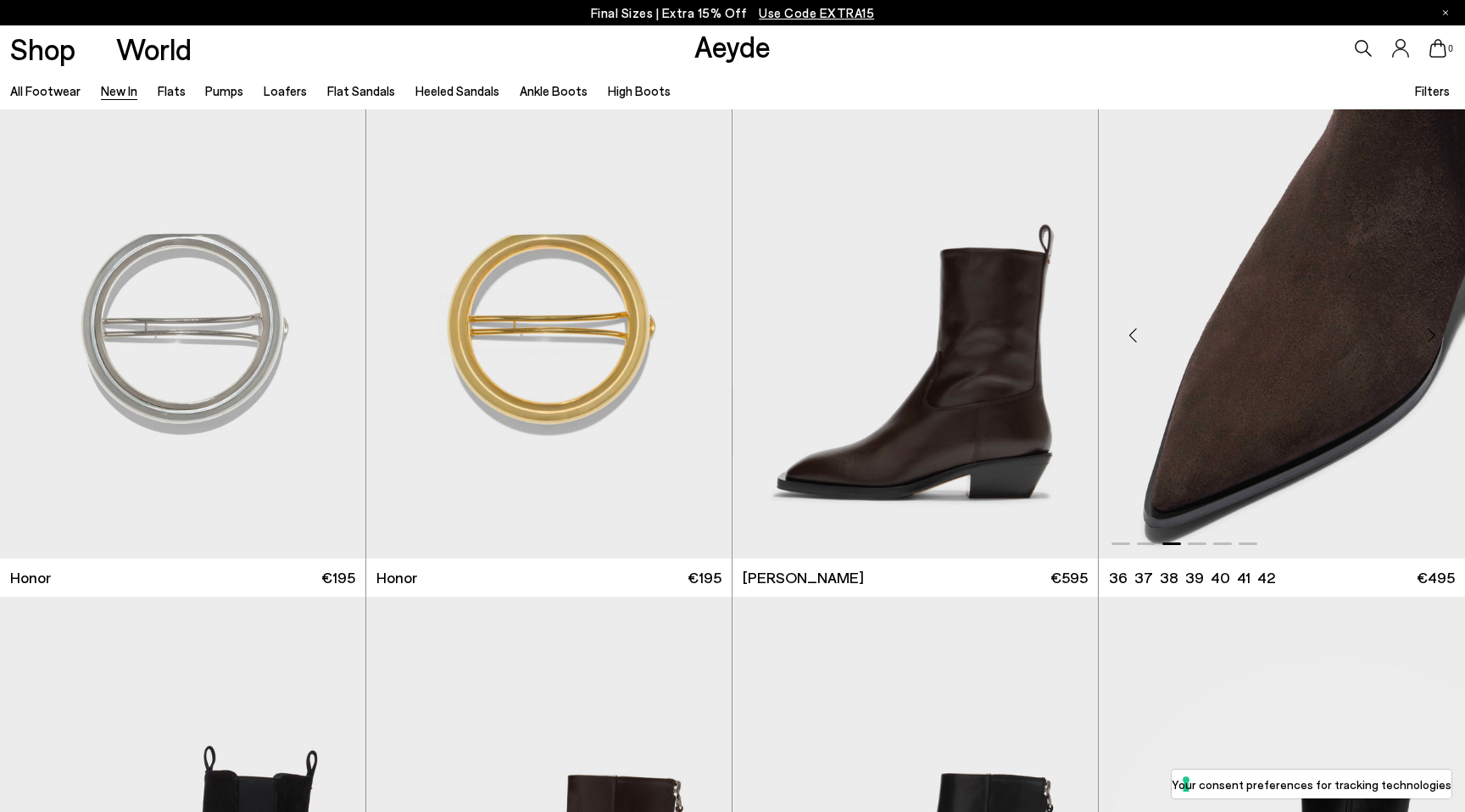
click at [1429, 332] on div "Next slide" at bounding box center [1431, 336] width 51 height 51
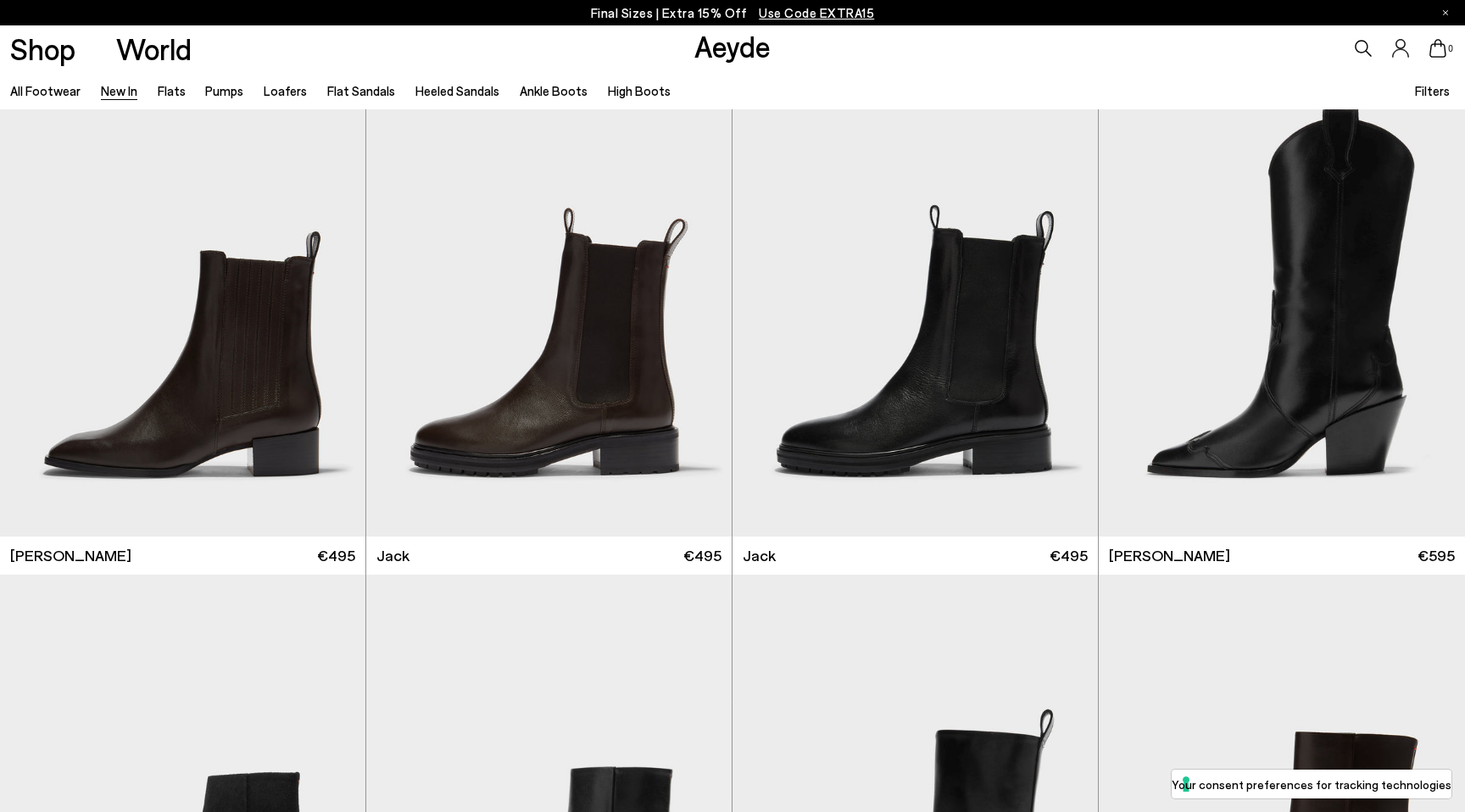
scroll to position [14963, 0]
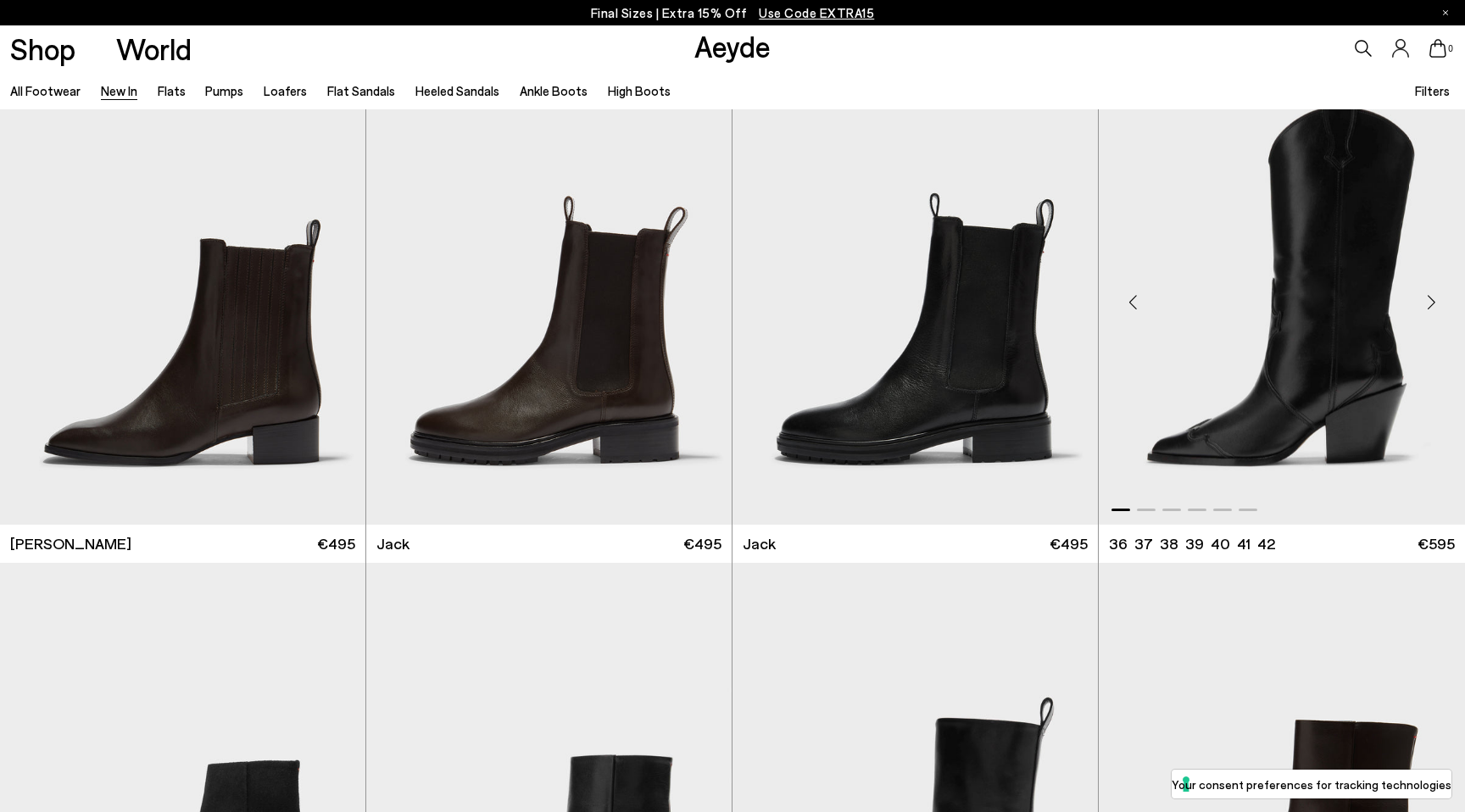
click at [1428, 306] on div "Next slide" at bounding box center [1431, 301] width 51 height 51
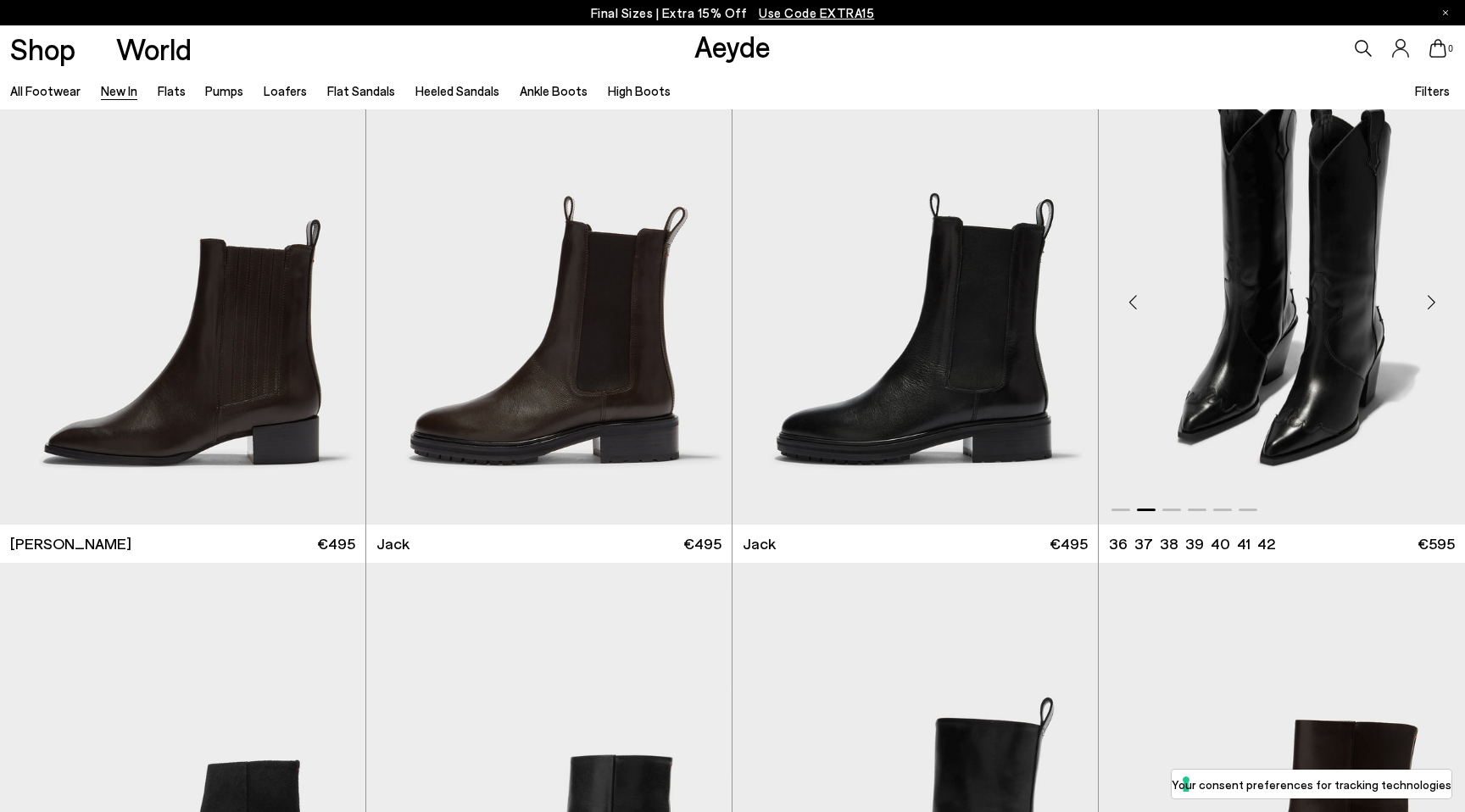
click at [1428, 306] on div "Next slide" at bounding box center [1431, 301] width 51 height 51
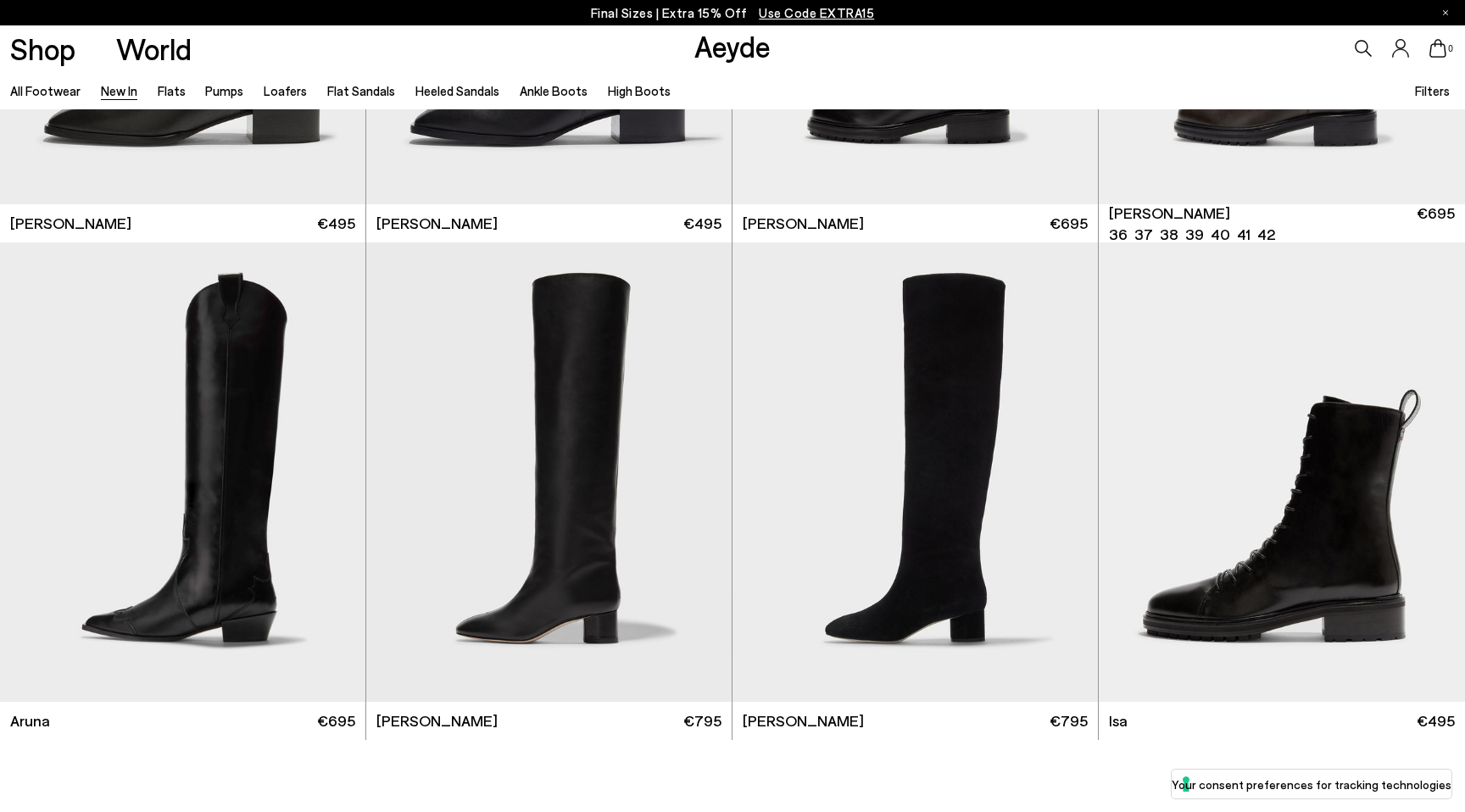
scroll to position [16300, 0]
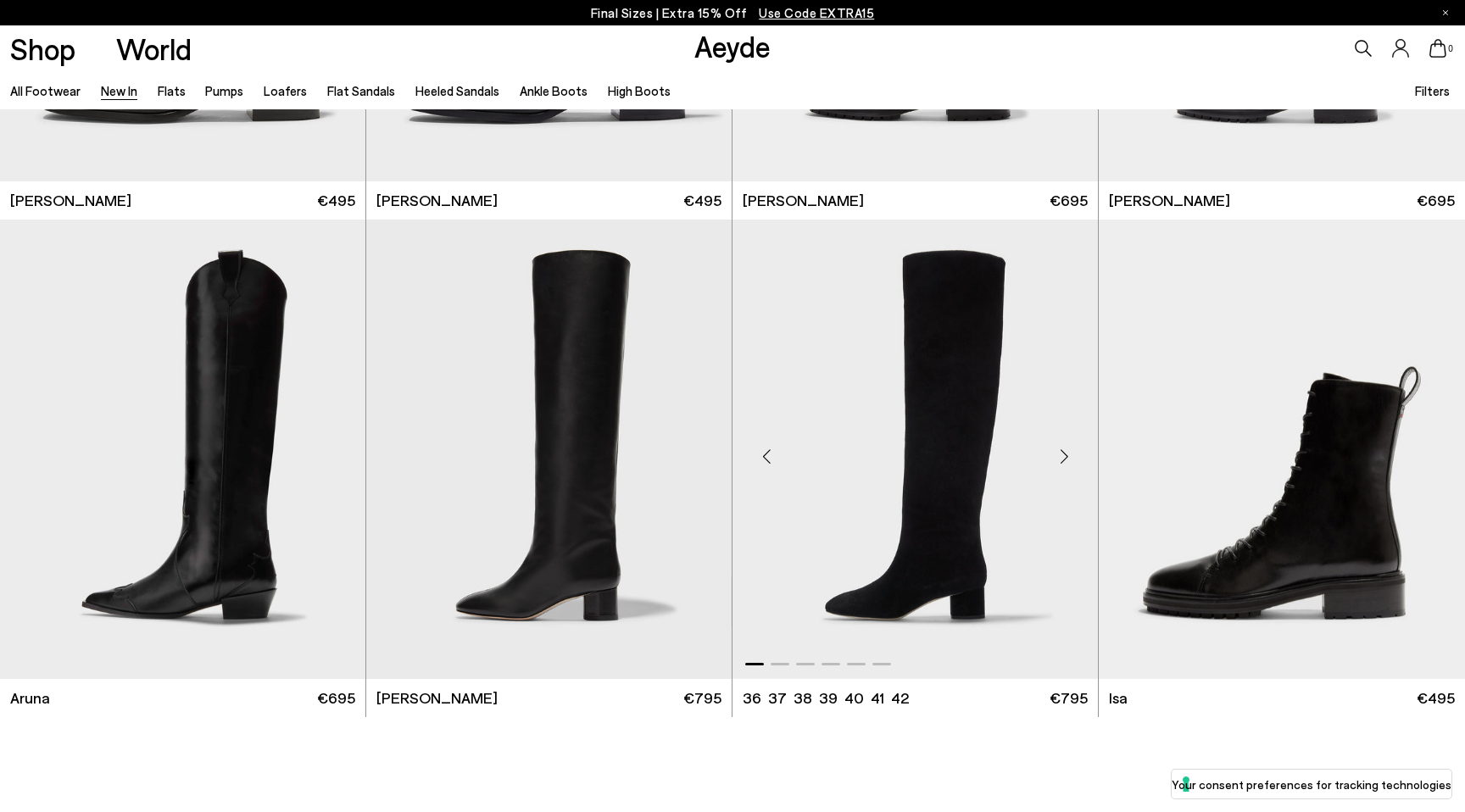
click at [1068, 456] on div "Next slide" at bounding box center [1064, 457] width 51 height 51
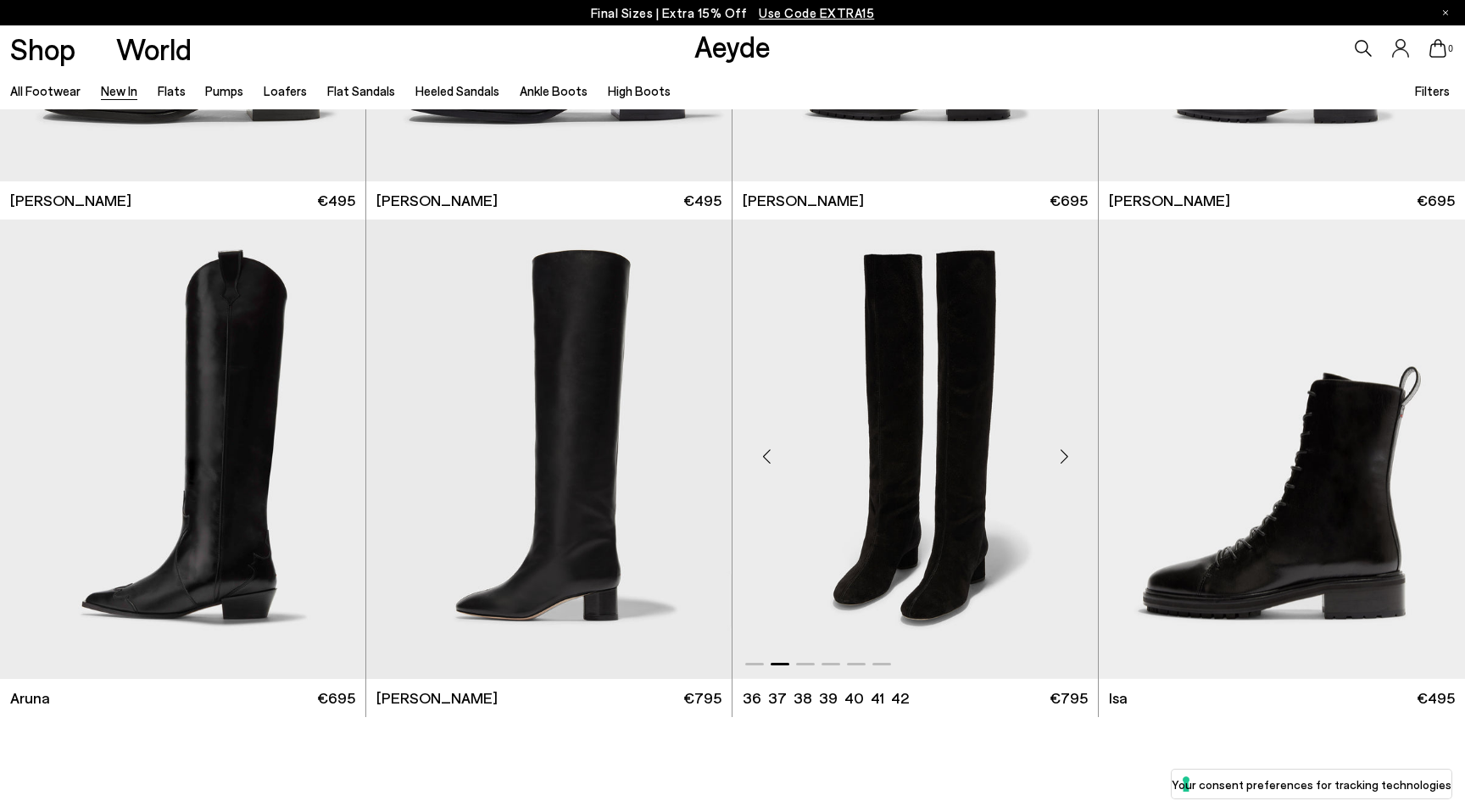
click at [1068, 456] on div "Next slide" at bounding box center [1064, 457] width 51 height 51
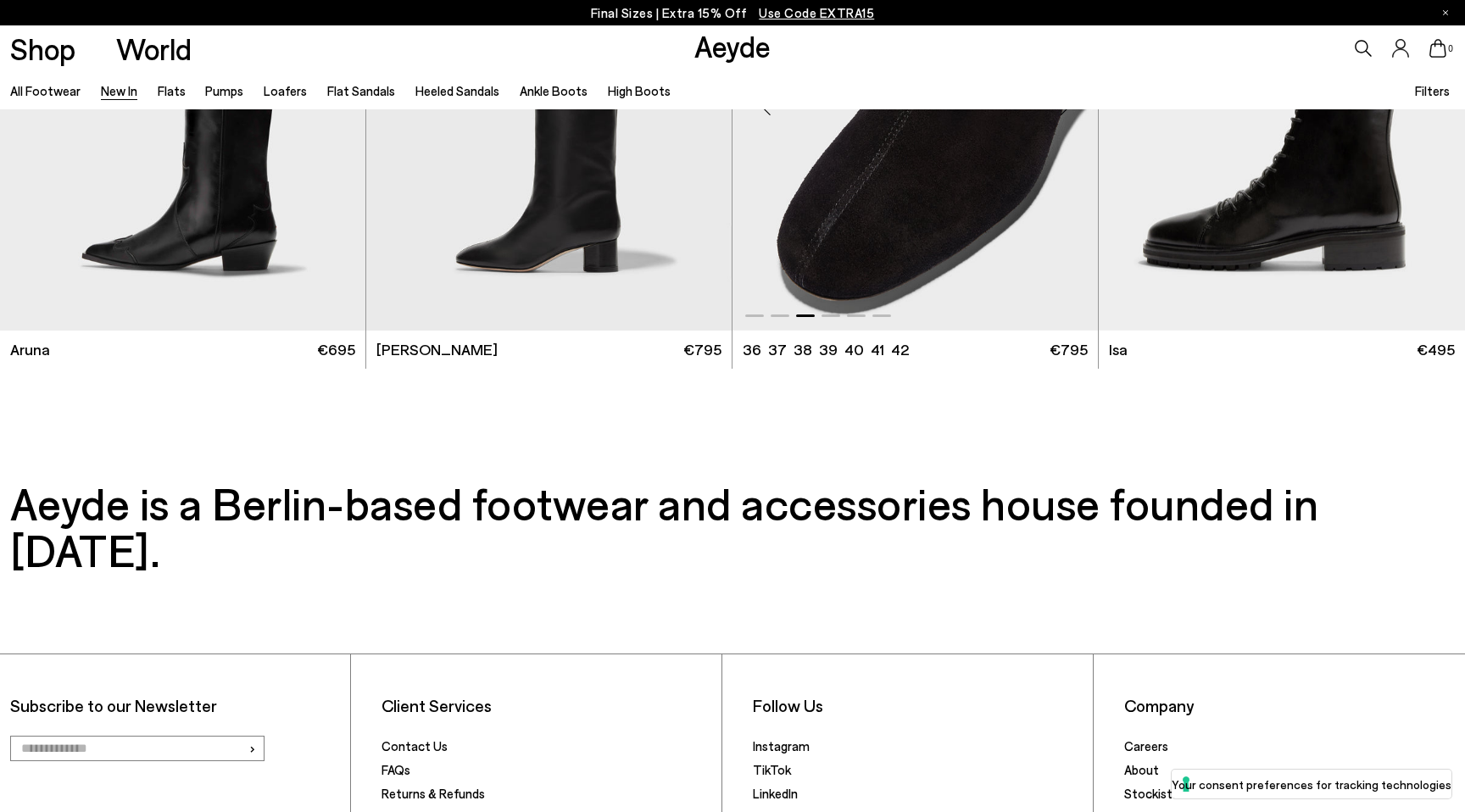
scroll to position [16732, 0]
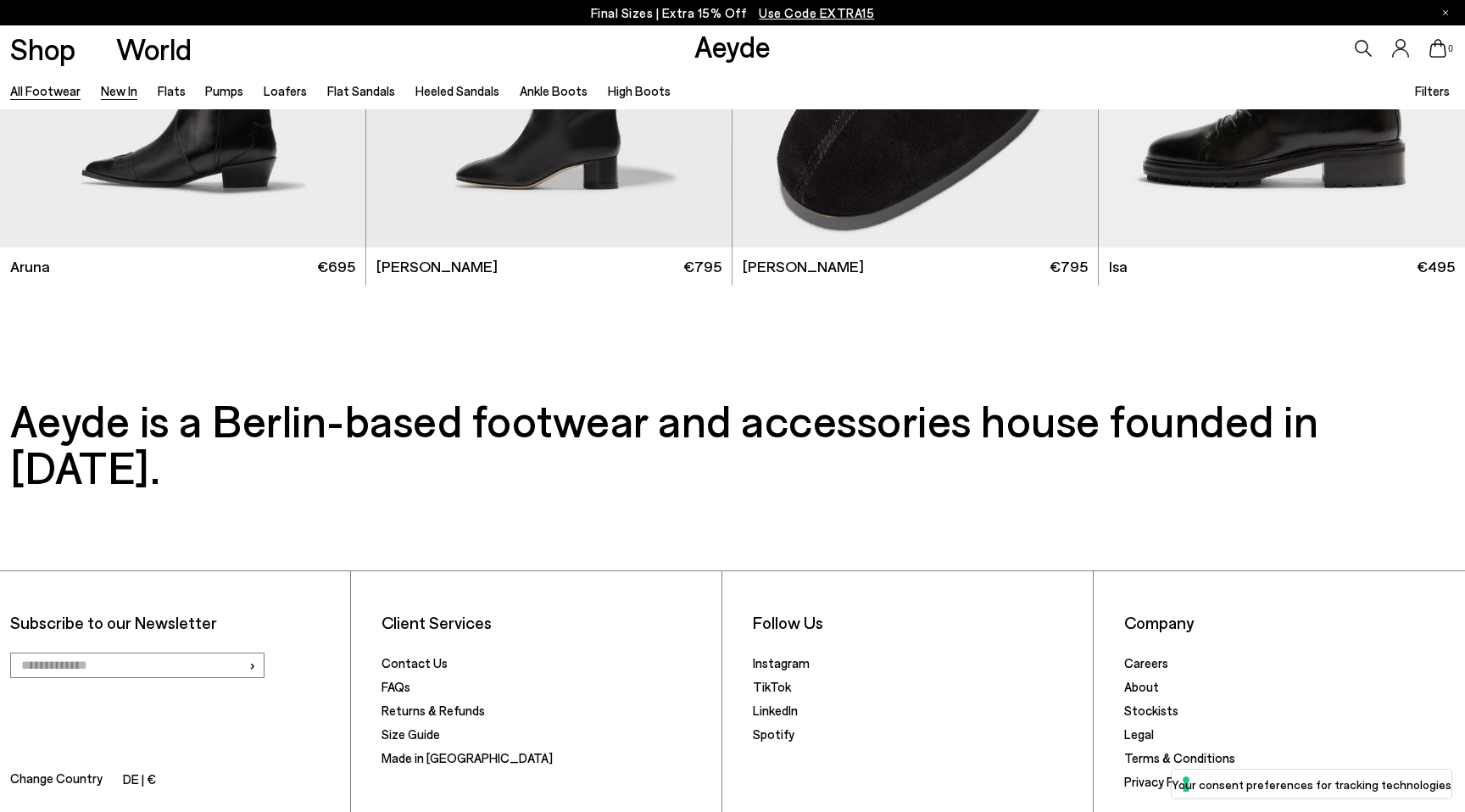
click at [57, 96] on link "All Footwear" at bounding box center [45, 91] width 71 height 16
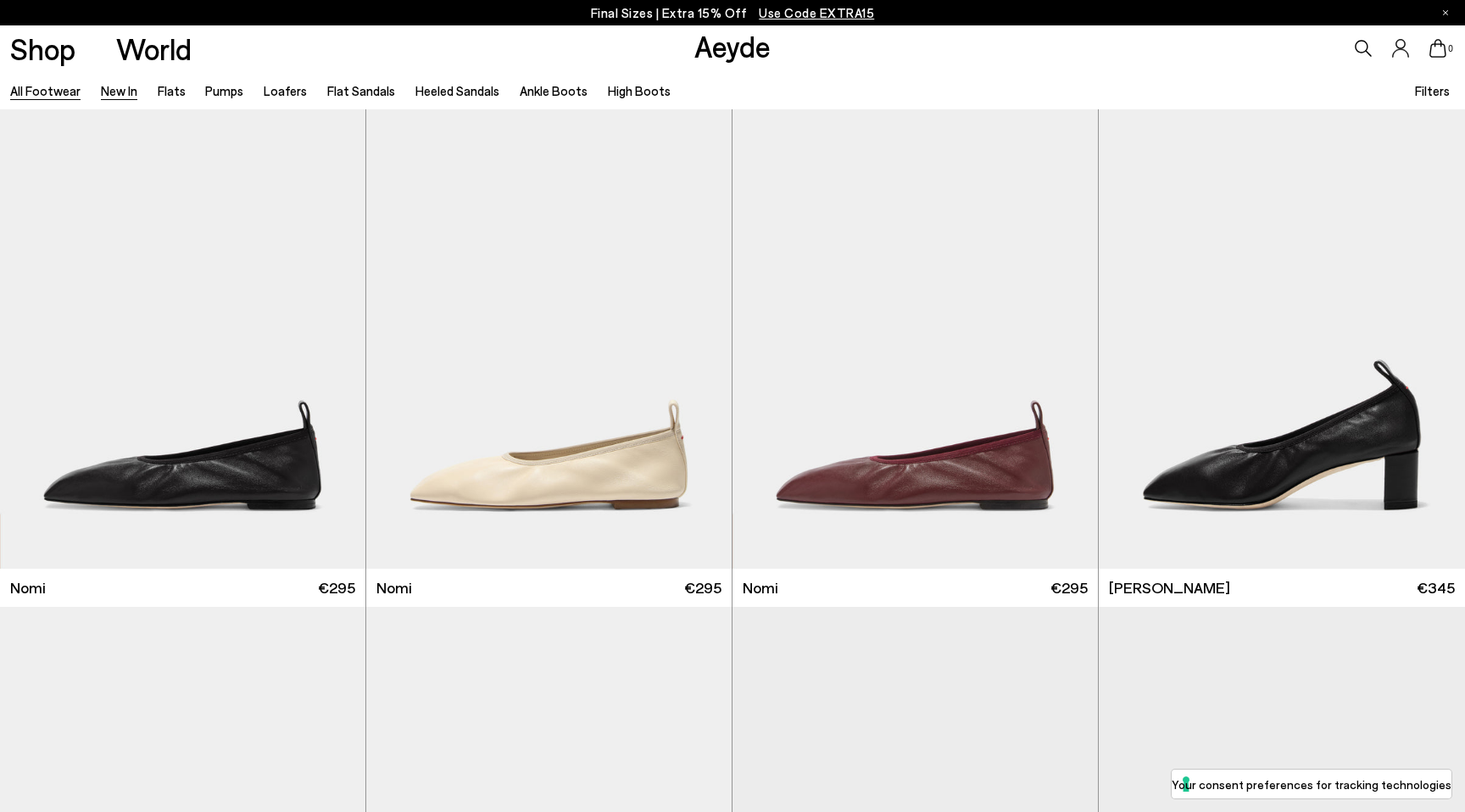
click at [115, 95] on link "New In" at bounding box center [119, 91] width 36 height 16
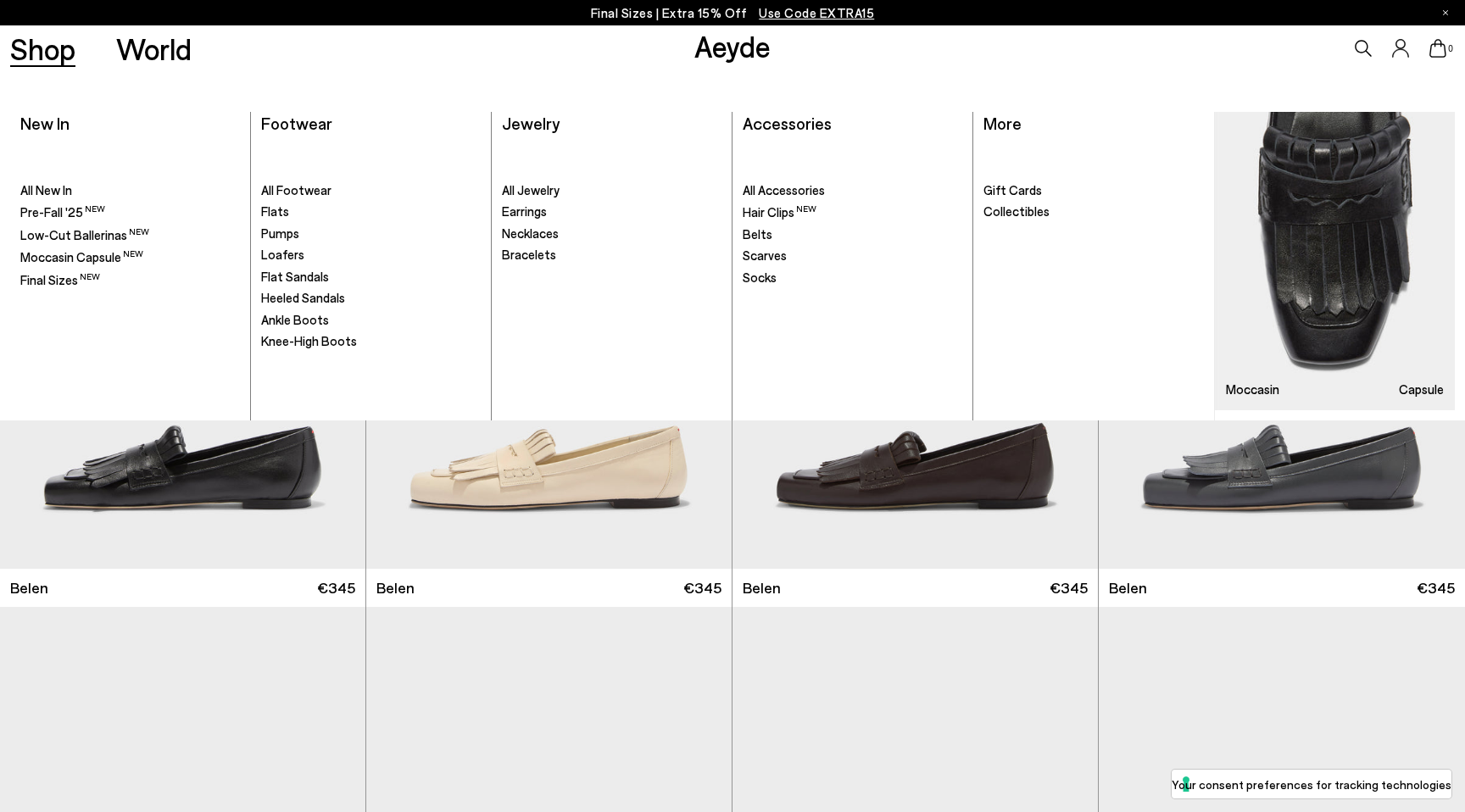
click at [58, 41] on link "Shop" at bounding box center [42, 49] width 65 height 29
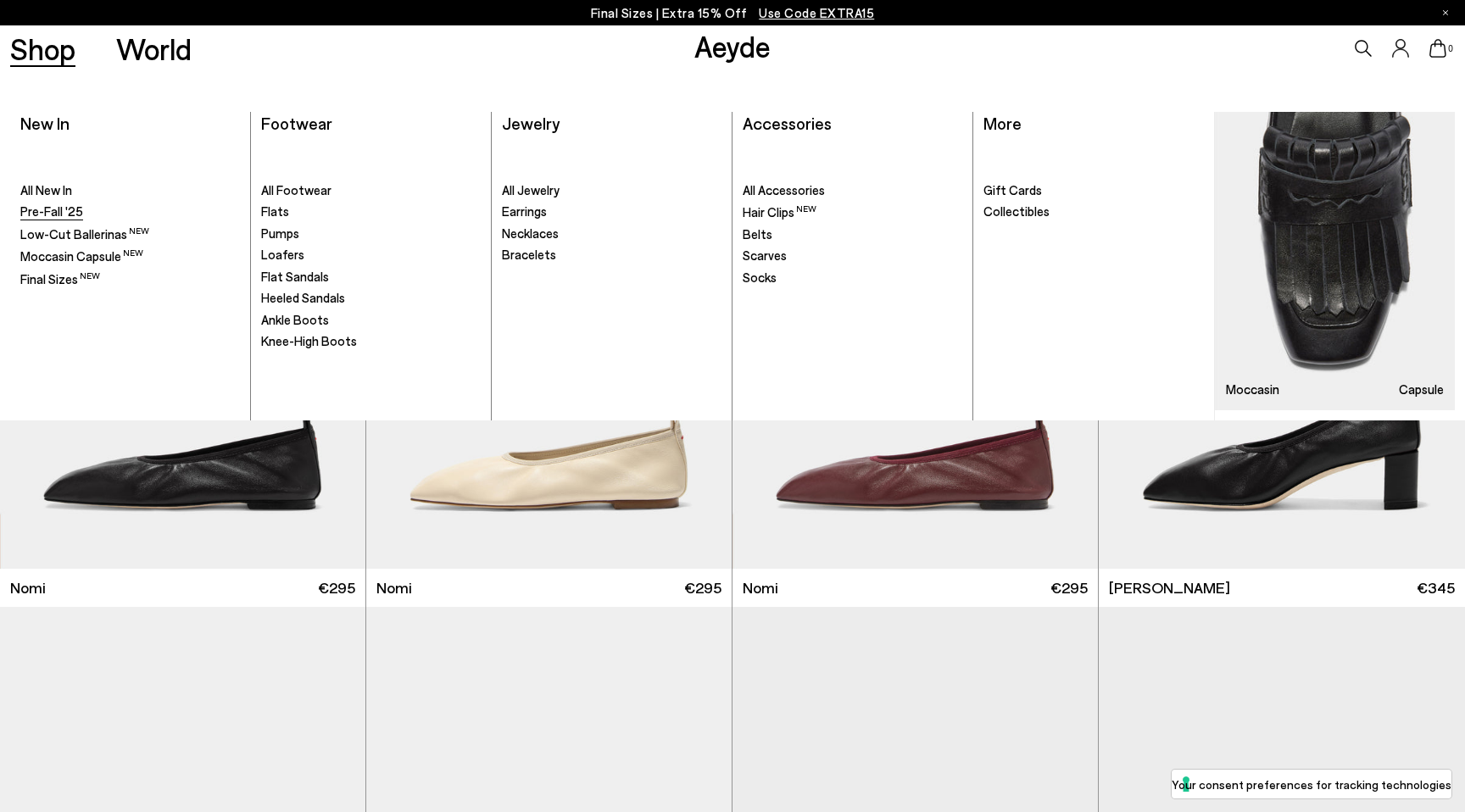
click at [55, 218] on span "Pre-Fall '25" at bounding box center [52, 211] width 63 height 16
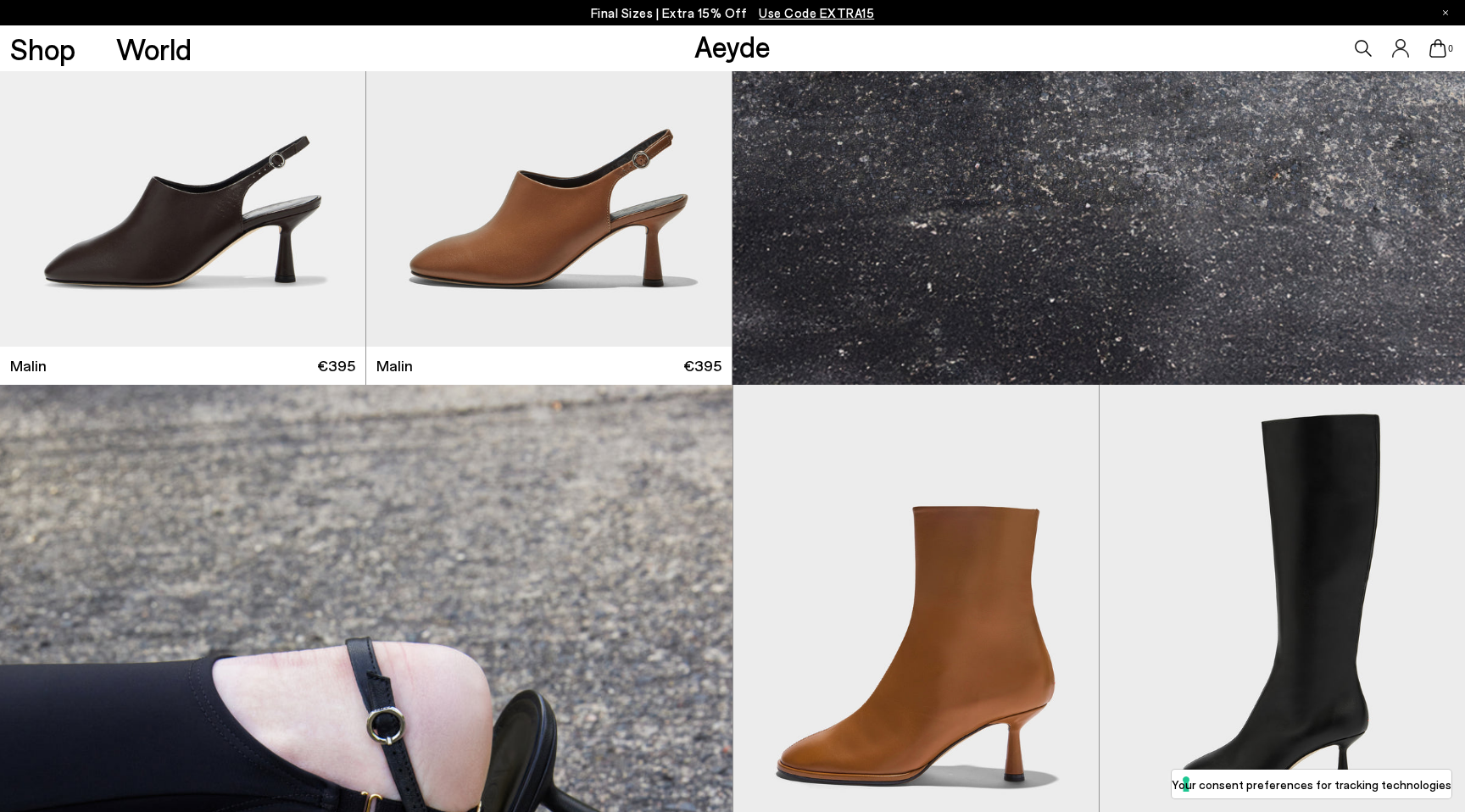
scroll to position [5086, 0]
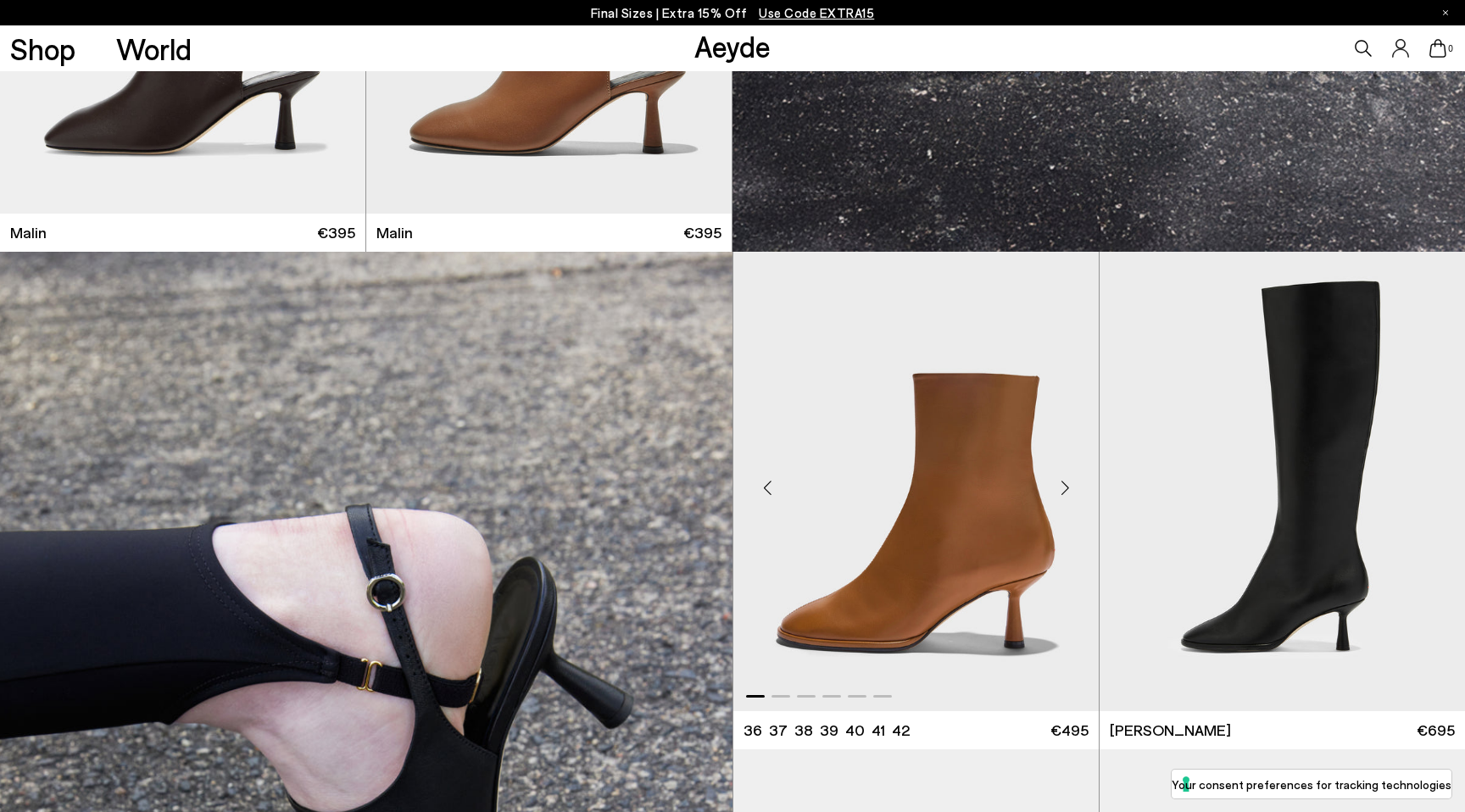
click at [1059, 491] on div "Next slide" at bounding box center [1064, 488] width 51 height 51
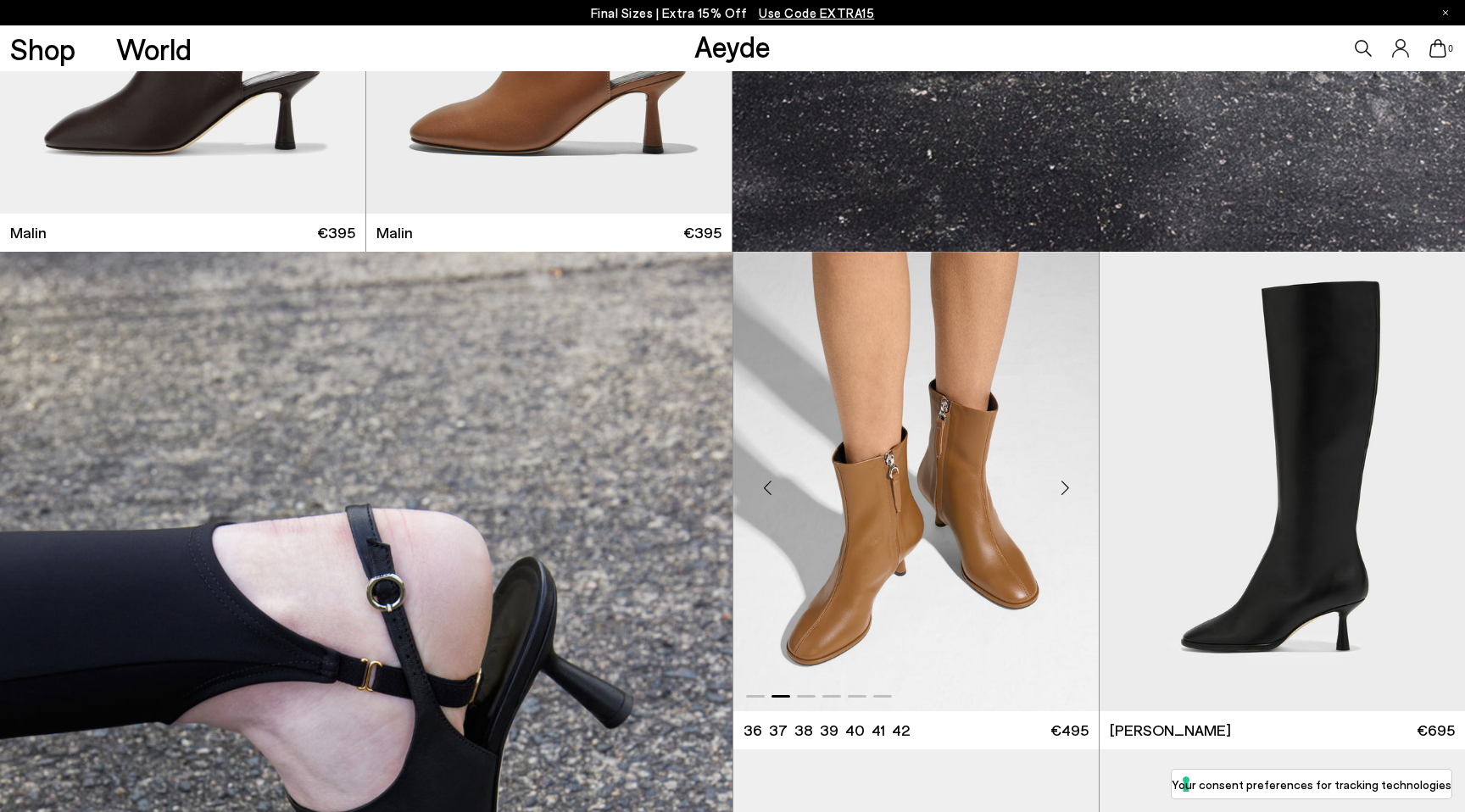
click at [1059, 491] on div "Next slide" at bounding box center [1064, 488] width 51 height 51
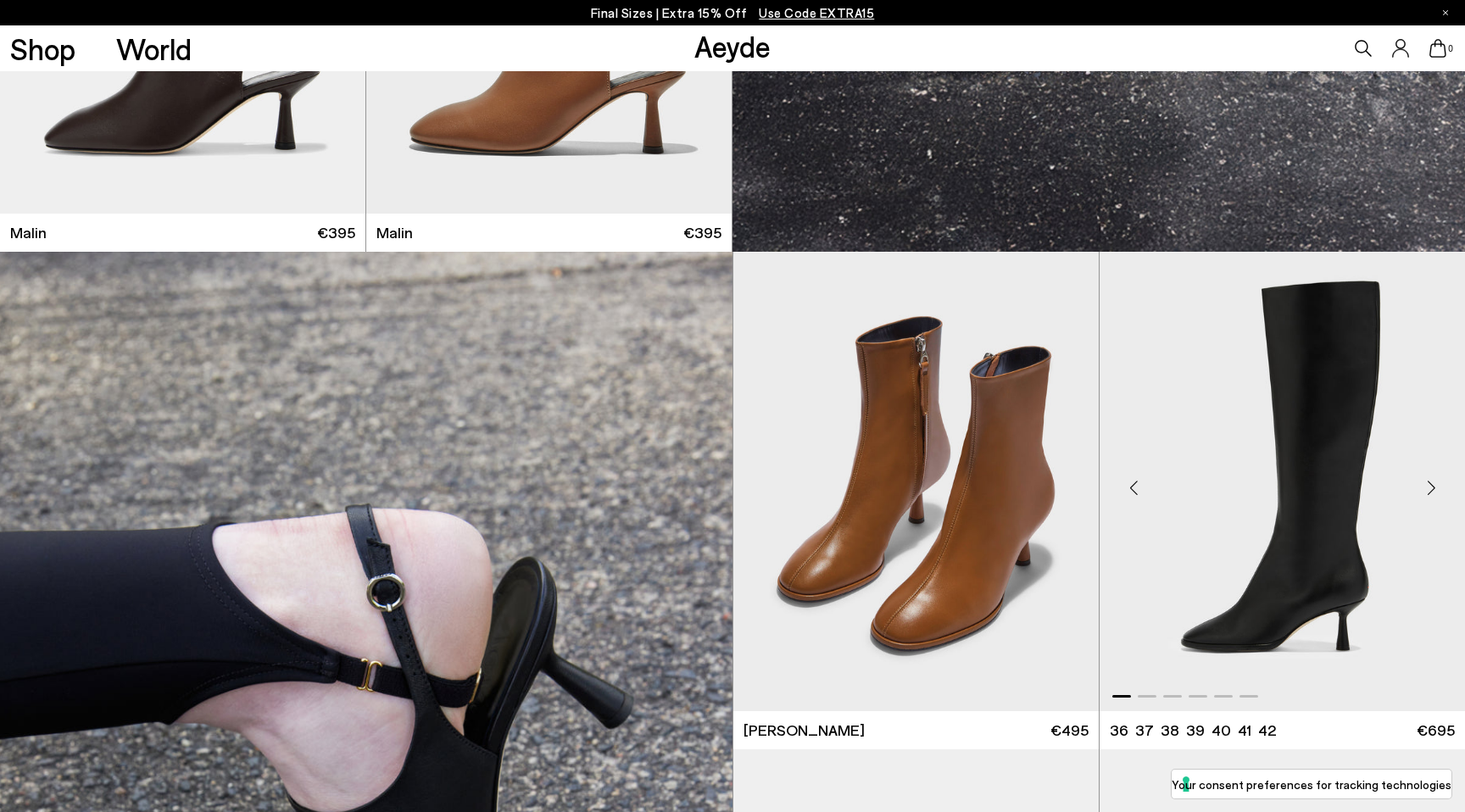
click at [1434, 491] on div "Next slide" at bounding box center [1431, 488] width 51 height 51
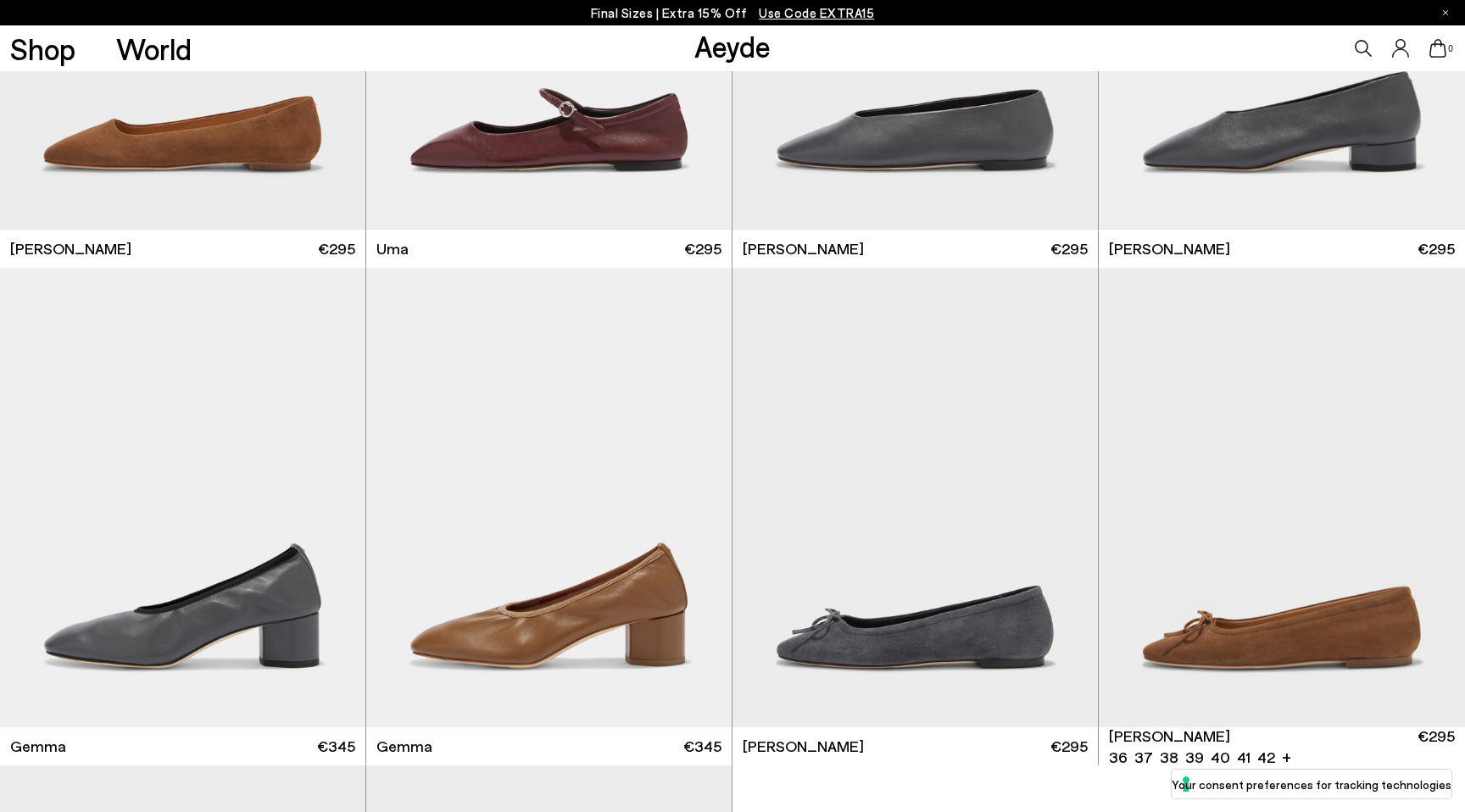
scroll to position [12099, 0]
